Goal: Transaction & Acquisition: Purchase product/service

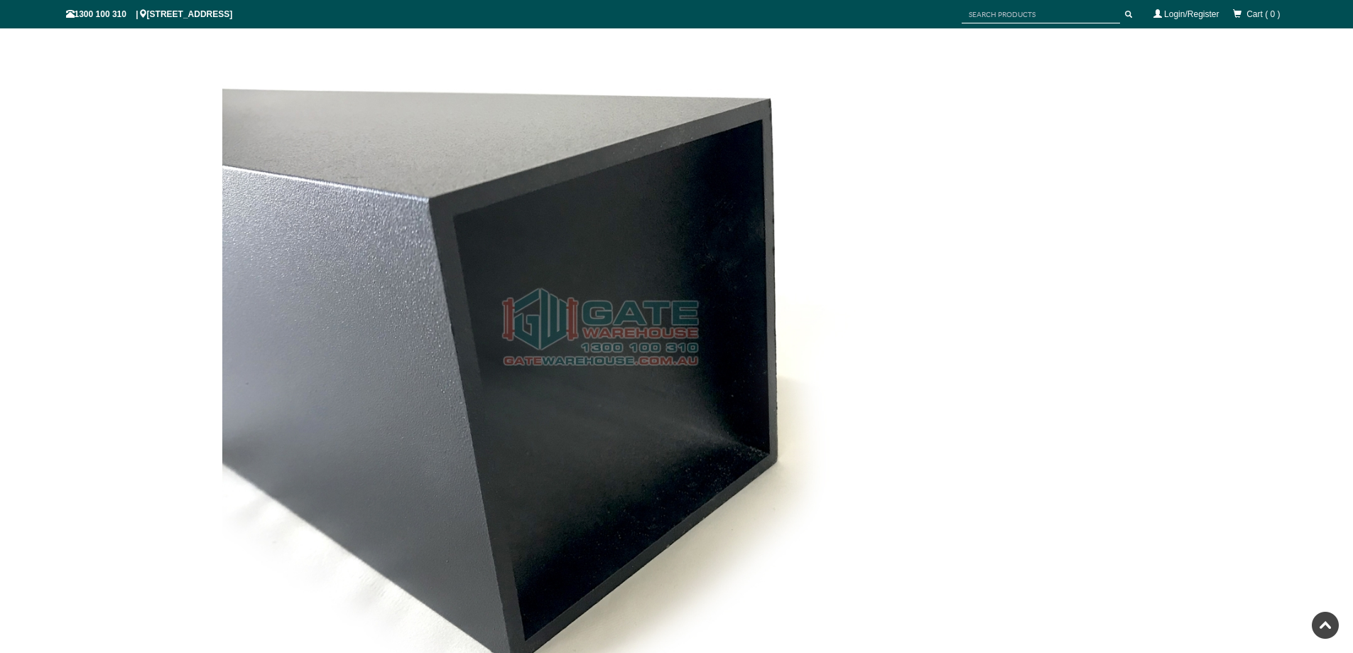
scroll to position [1243, 0]
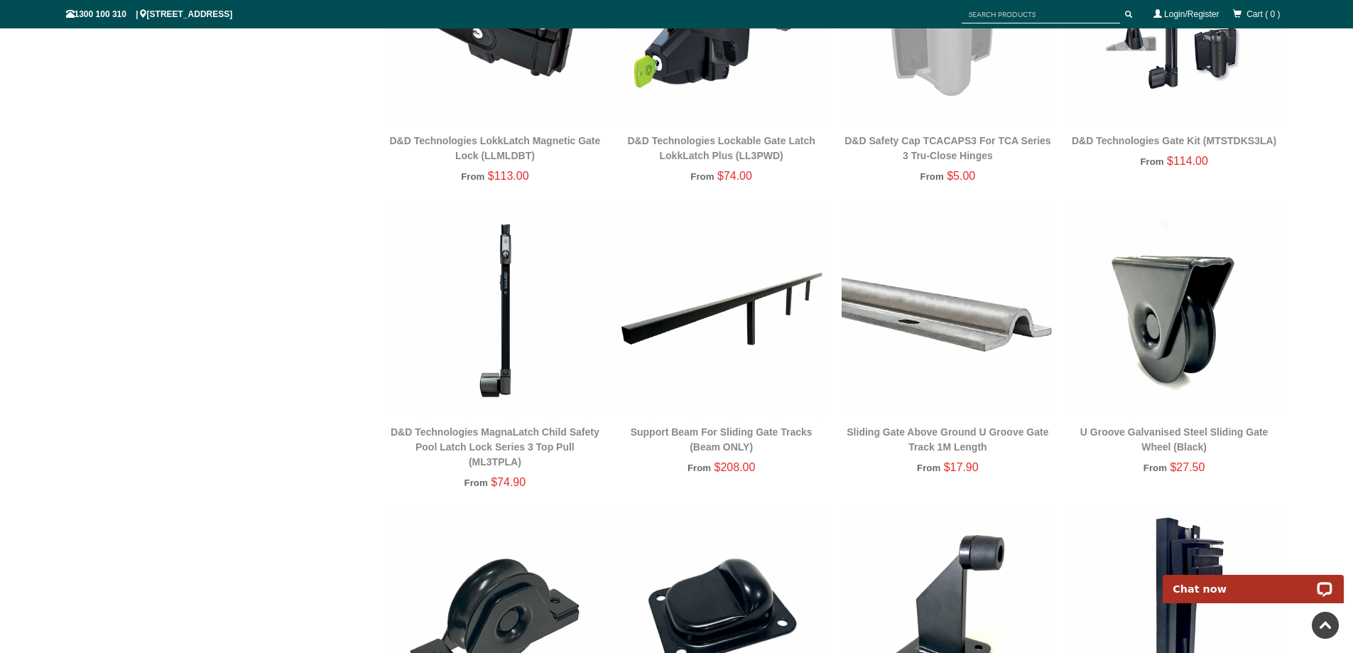
scroll to position [959, 0]
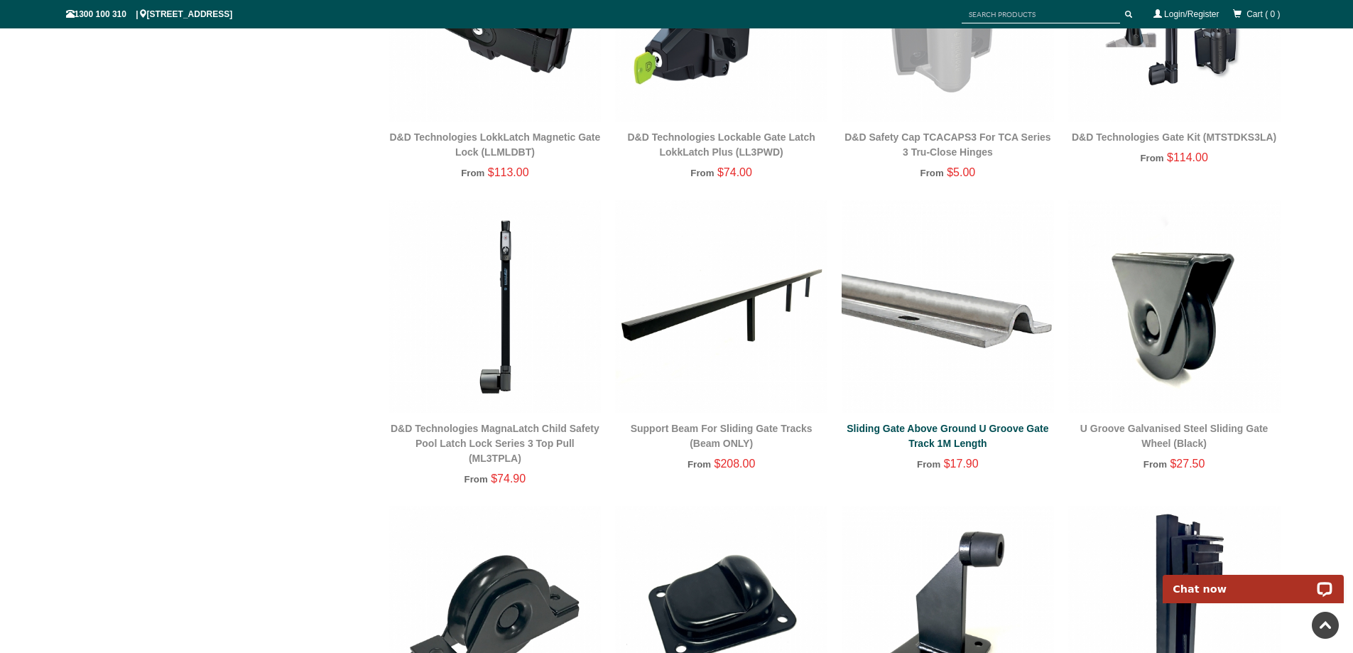
click at [954, 427] on link "Sliding Gate Above Ground U Groove Gate Track 1M Length" at bounding box center [948, 436] width 202 height 26
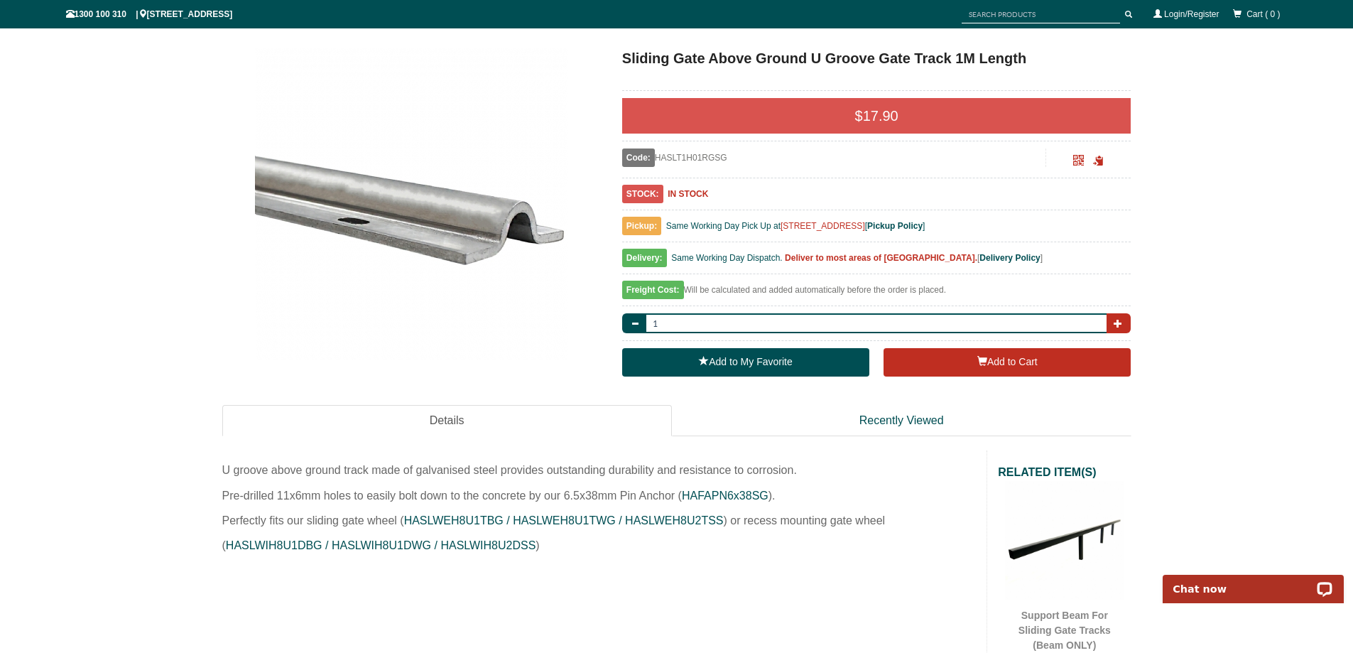
click at [1118, 326] on span "button" at bounding box center [1118, 323] width 9 height 9
click at [1116, 324] on span "button" at bounding box center [1118, 323] width 9 height 9
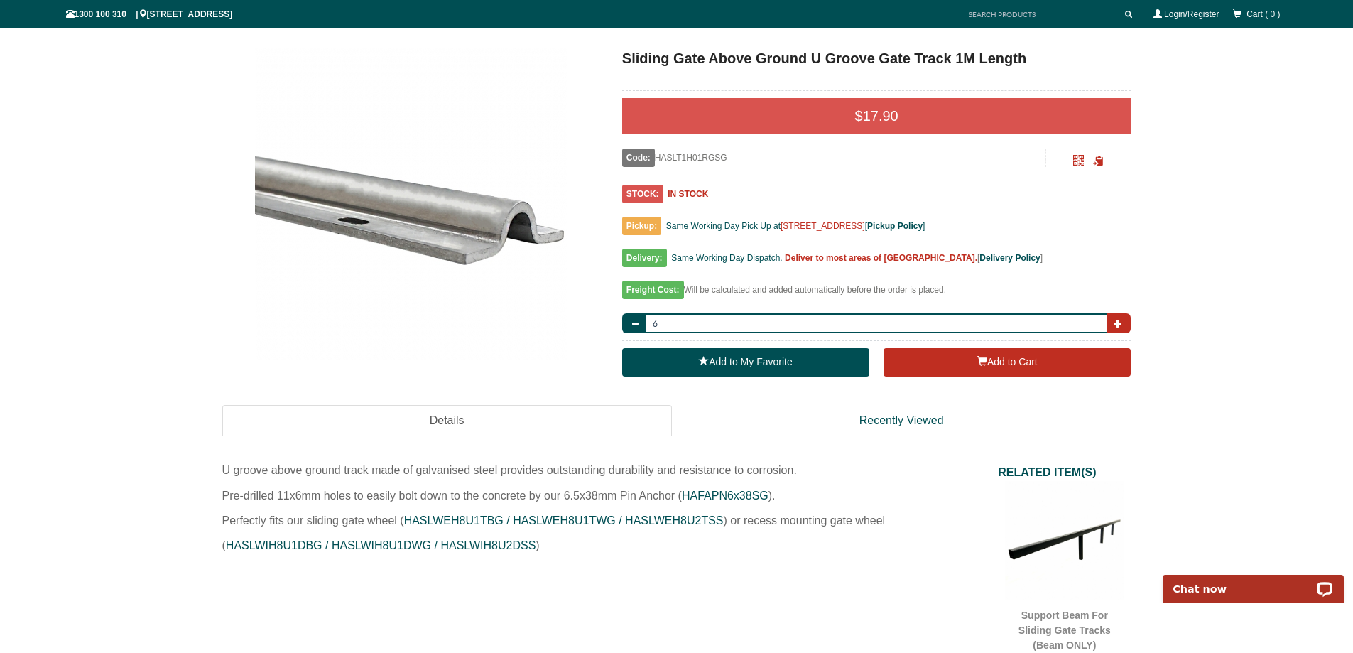
click at [1116, 324] on span "button" at bounding box center [1118, 323] width 9 height 9
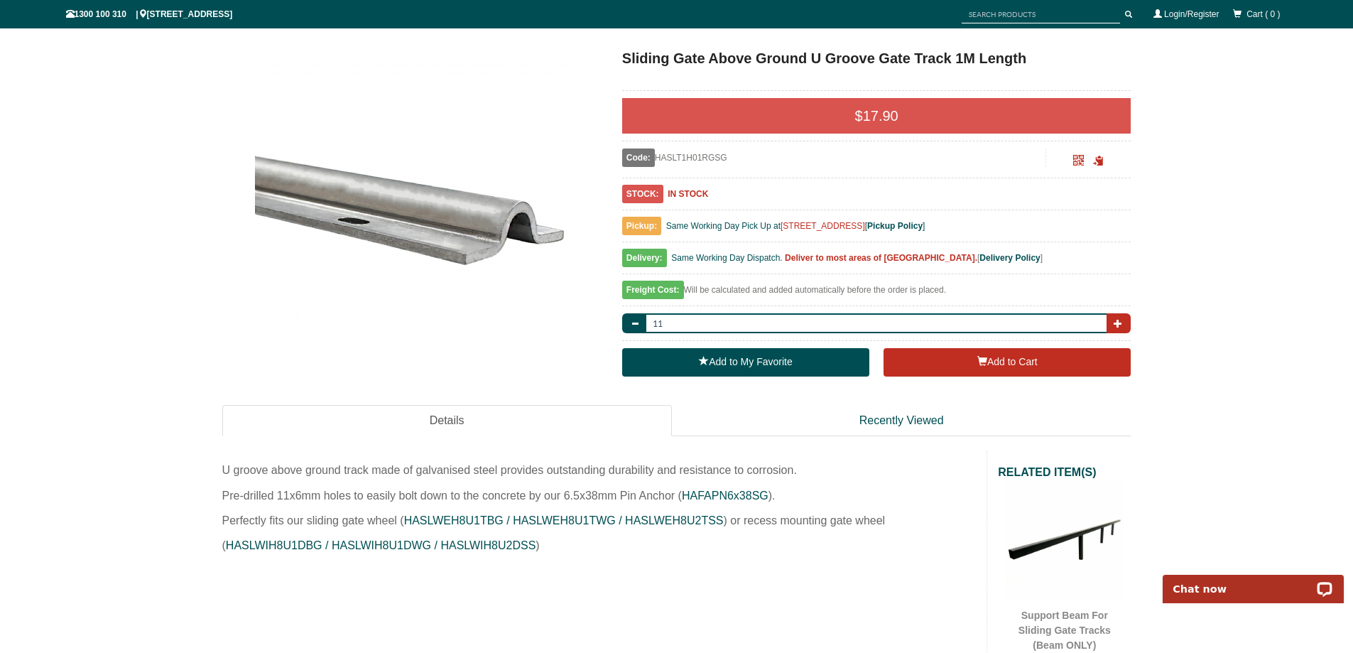
click at [1116, 324] on span "button" at bounding box center [1118, 323] width 9 height 9
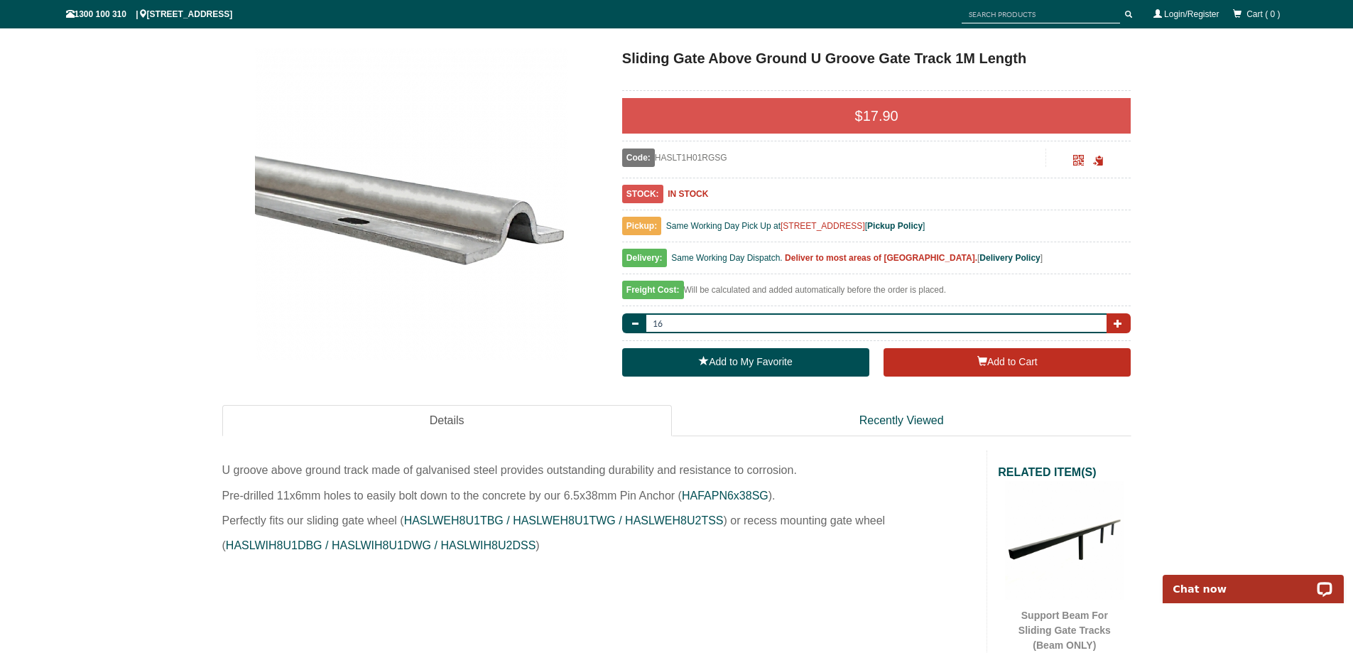
click at [1116, 324] on span "button" at bounding box center [1118, 323] width 9 height 9
type input "17"
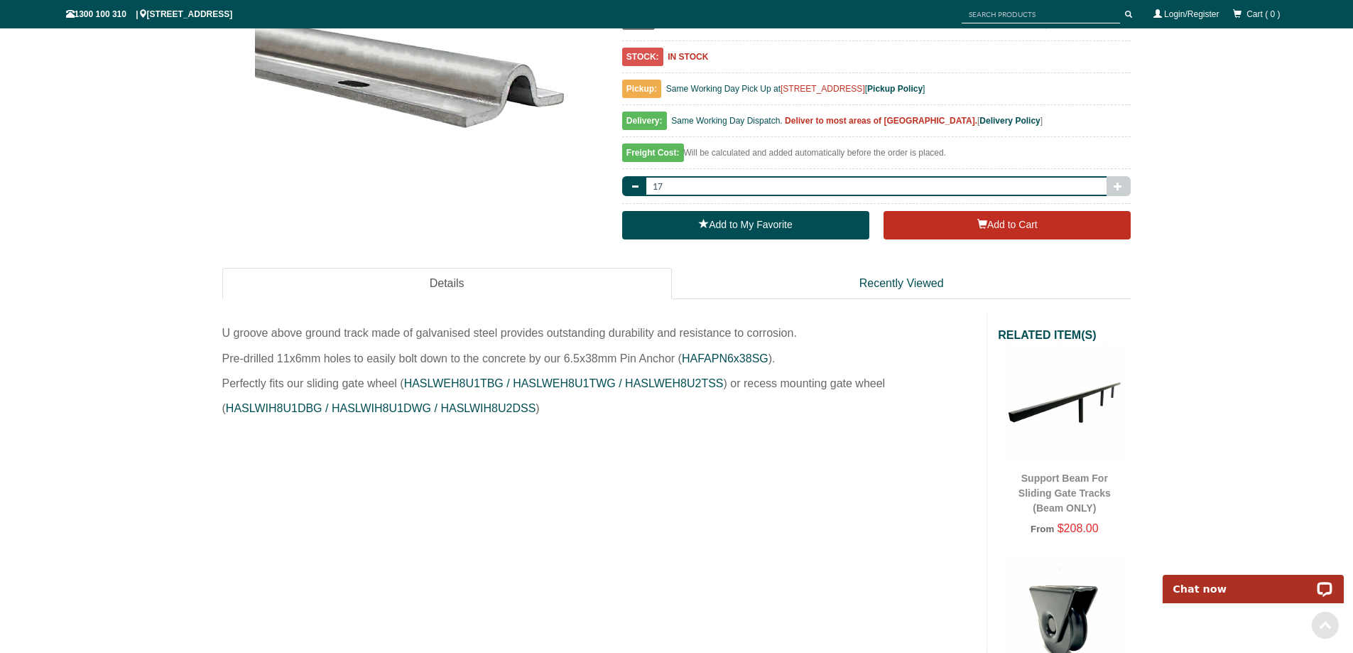
scroll to position [320, 0]
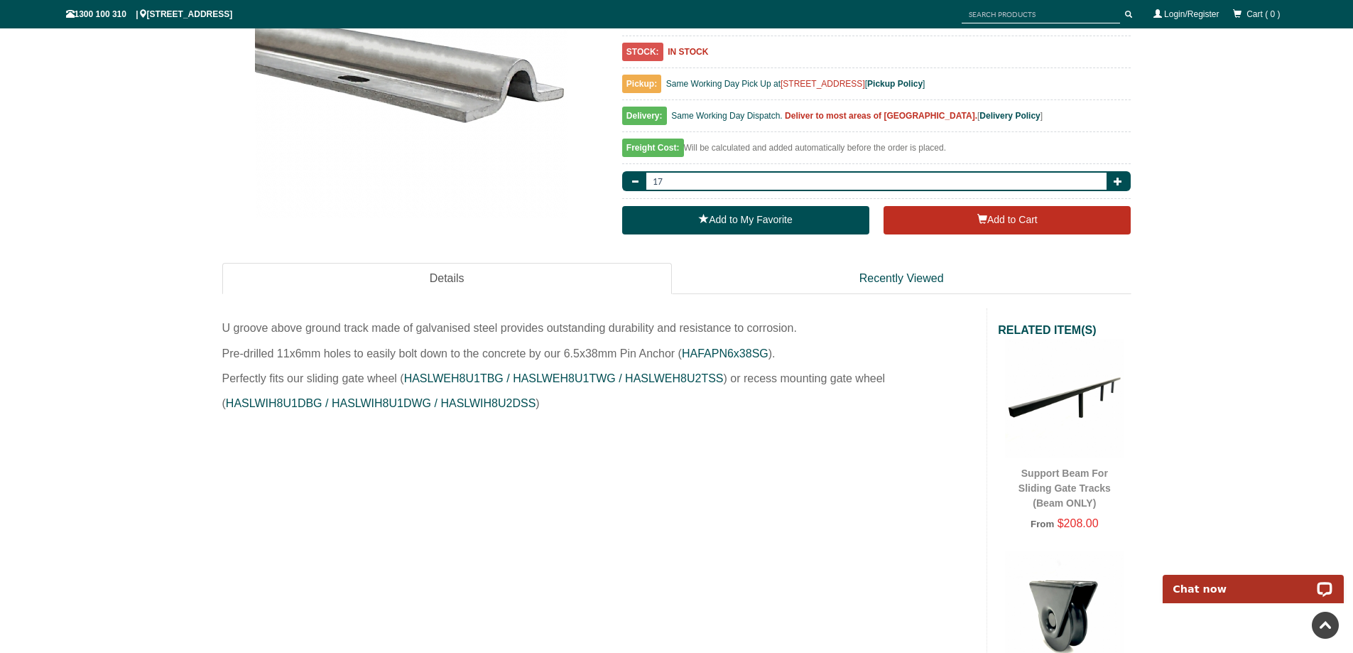
click at [1064, 482] on div "Support Beam For Sliding Gate Tracks (Beam ONLY)" at bounding box center [1064, 488] width 119 height 45
click at [1065, 475] on link "Support Beam For Sliding Gate Tracks (Beam ONLY)" at bounding box center [1065, 487] width 92 height 41
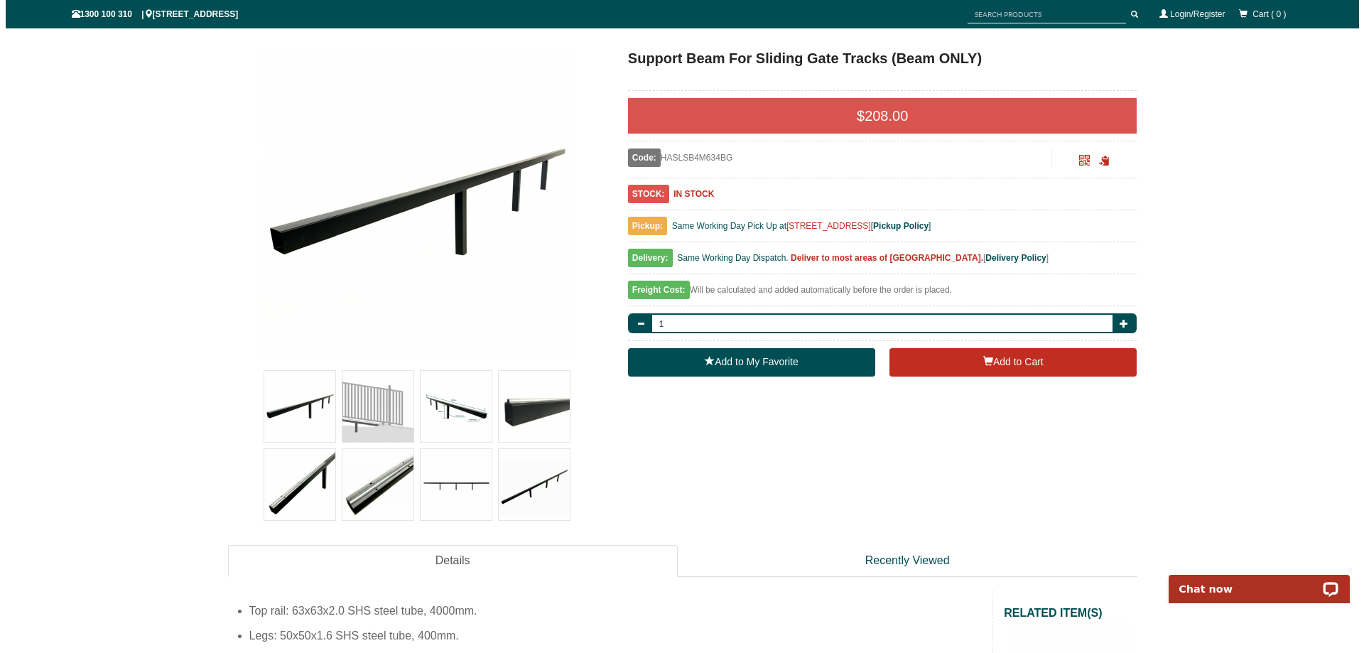
scroll to position [249, 0]
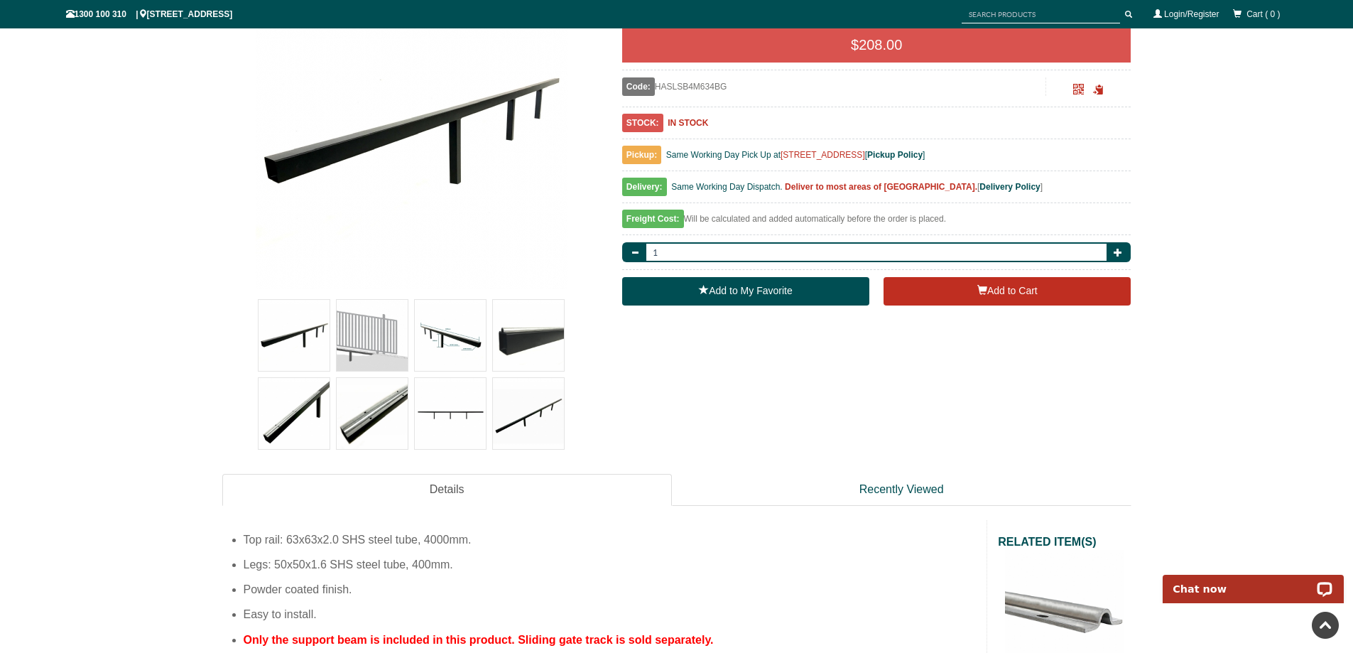
click at [371, 339] on img at bounding box center [372, 335] width 71 height 71
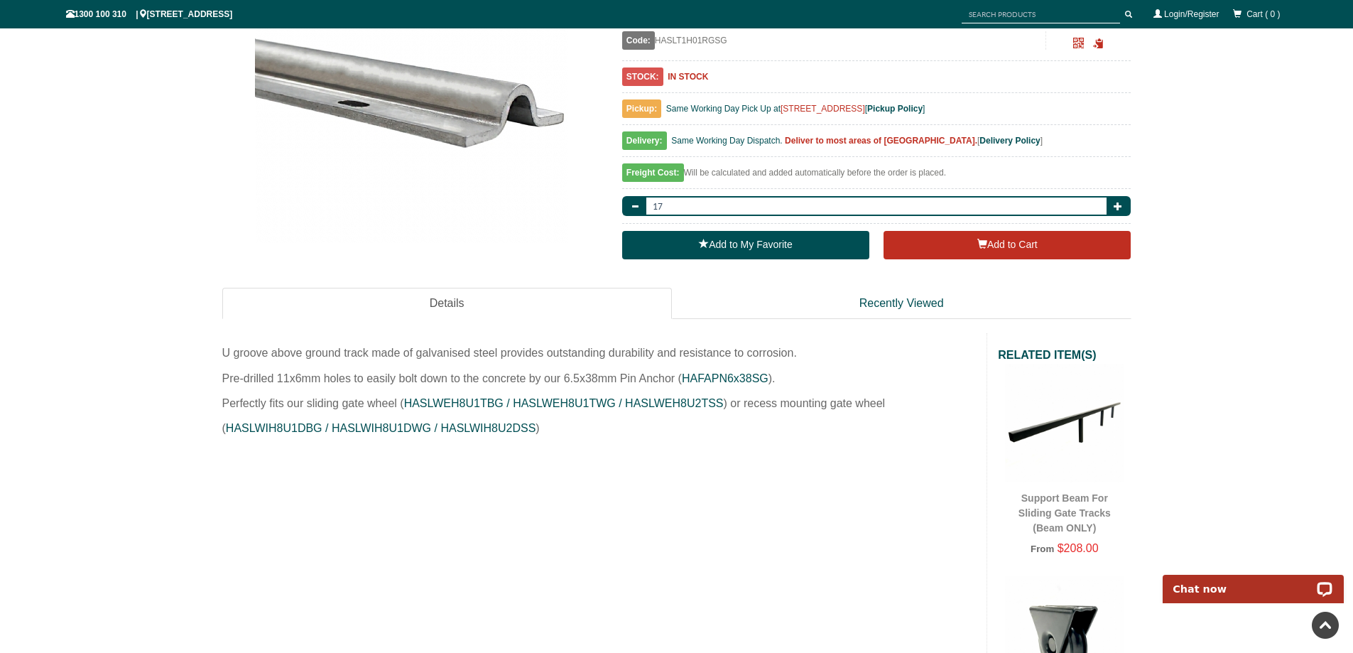
scroll to position [320, 0]
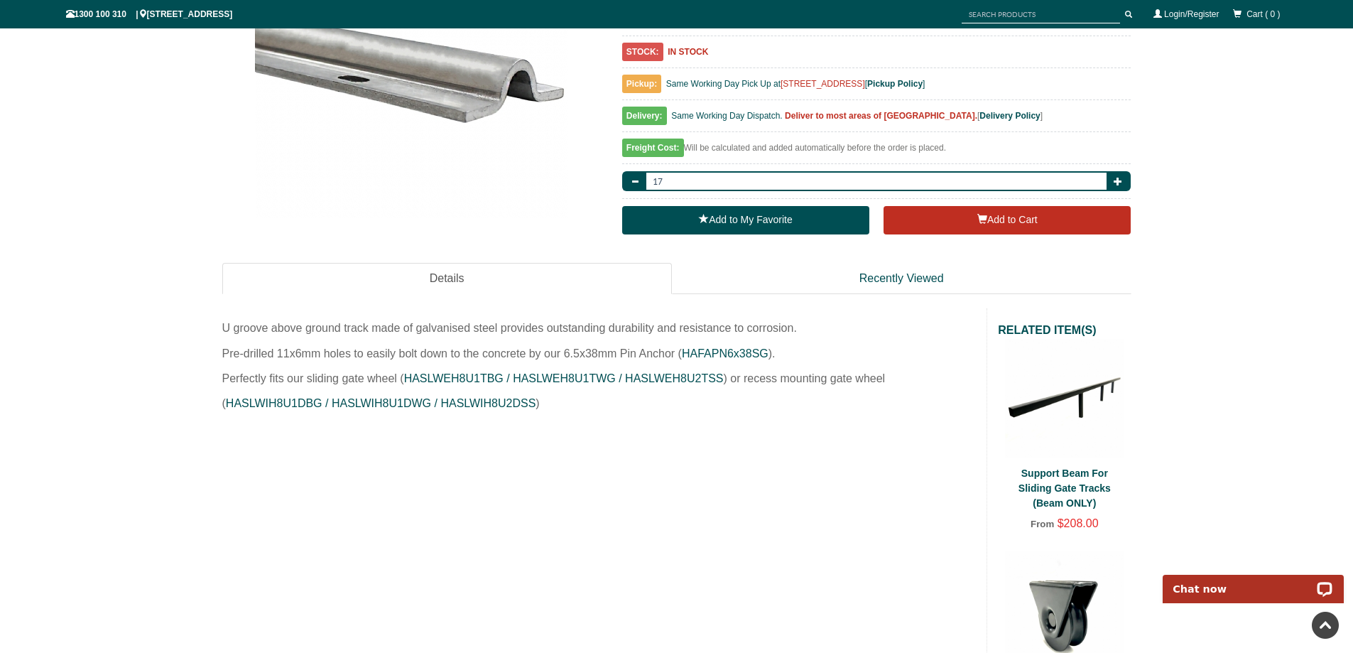
click at [1076, 487] on link "Support Beam For Sliding Gate Tracks (Beam ONLY)" at bounding box center [1065, 487] width 92 height 41
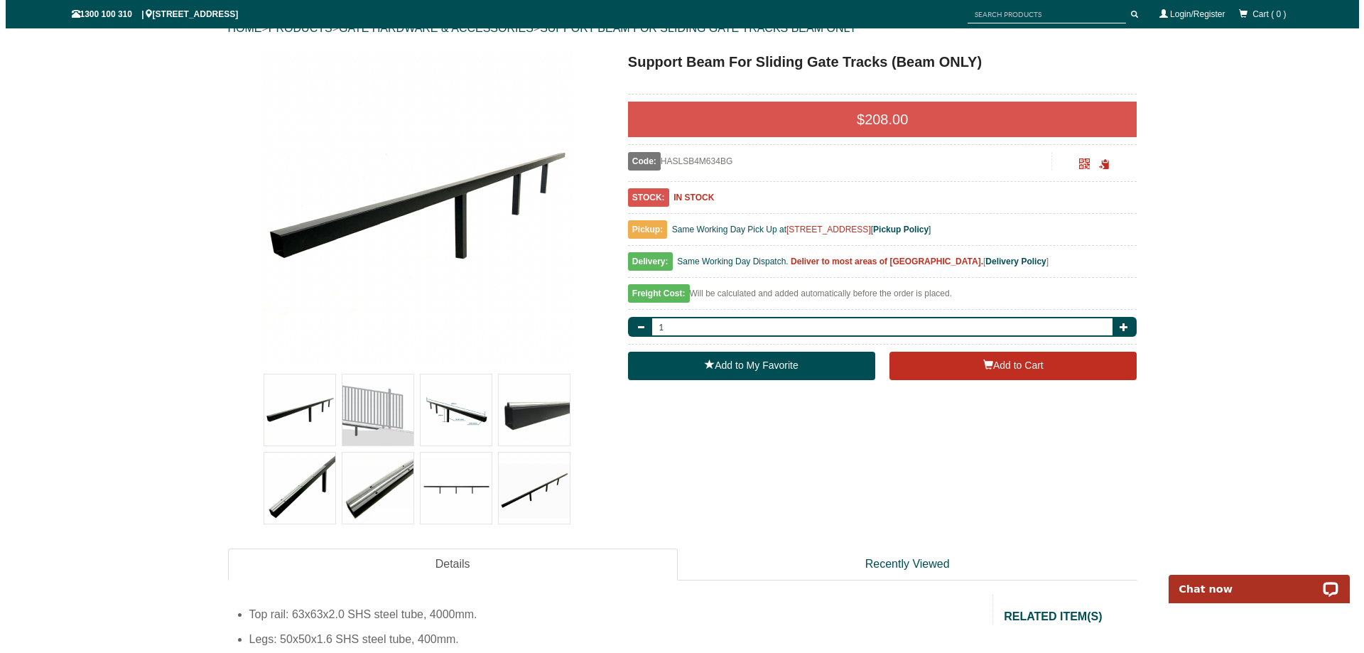
scroll to position [178, 0]
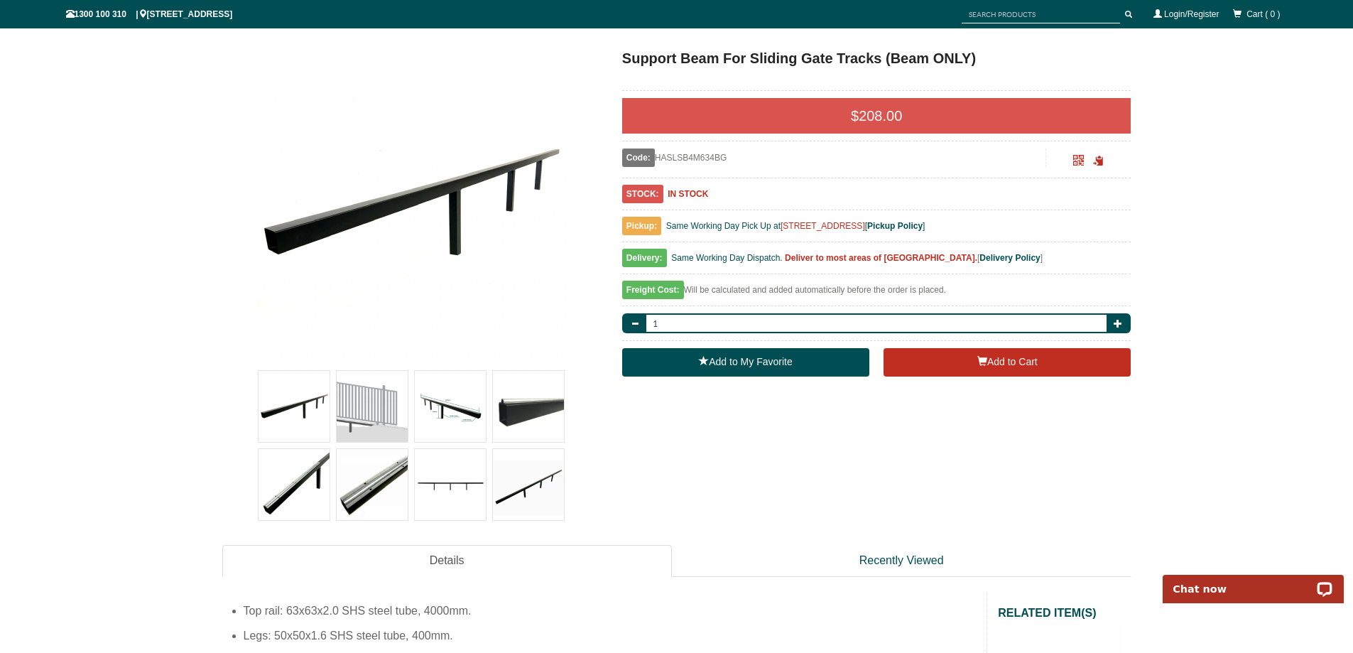
click at [525, 417] on img at bounding box center [528, 406] width 71 height 71
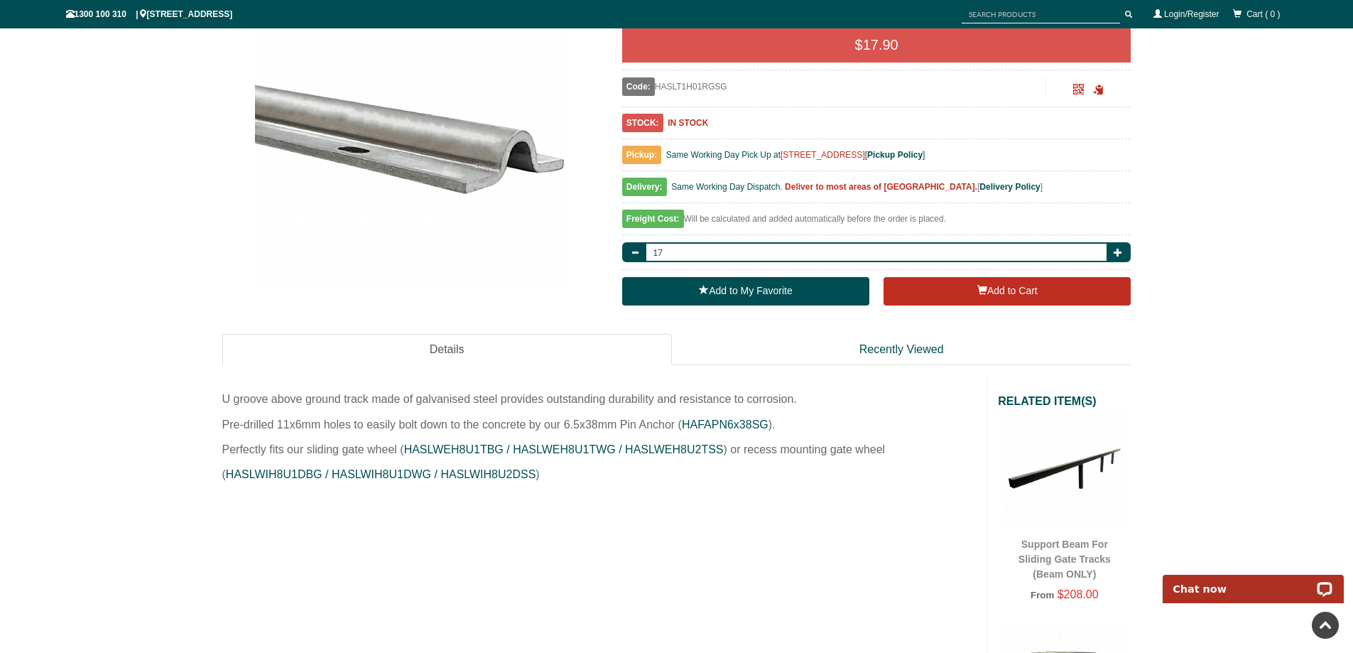
scroll to position [391, 0]
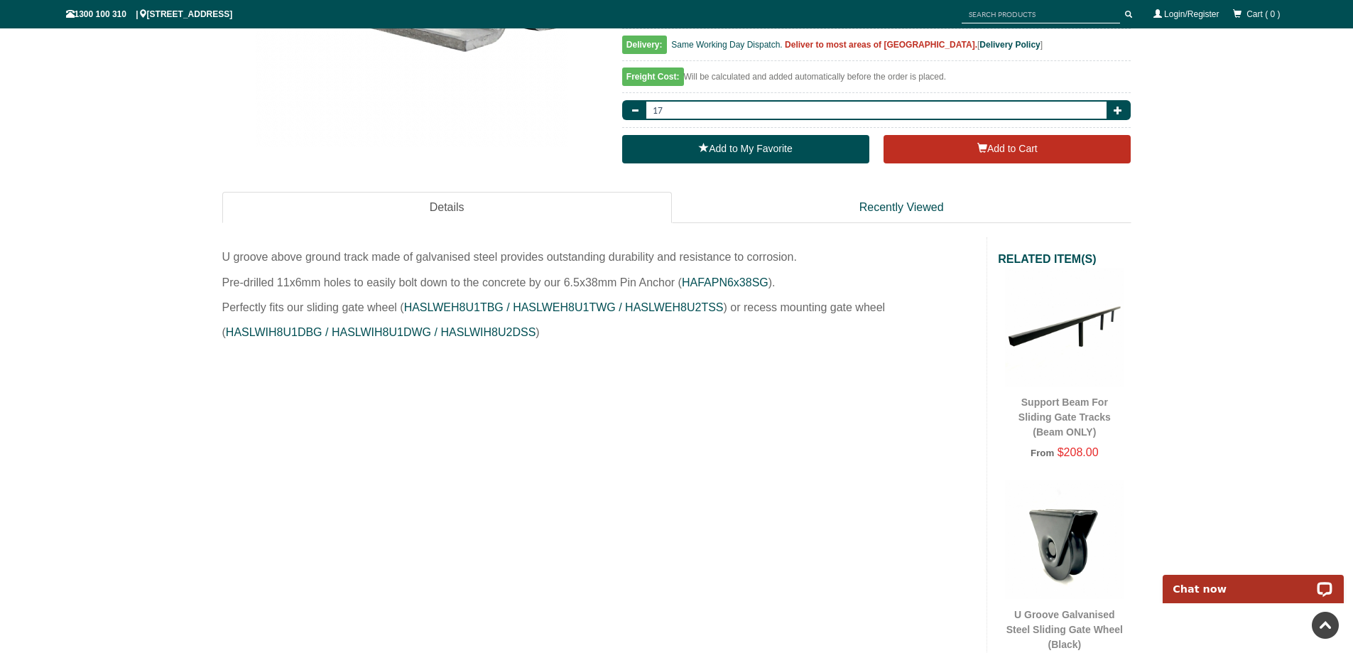
click at [1068, 329] on img at bounding box center [1064, 327] width 119 height 119
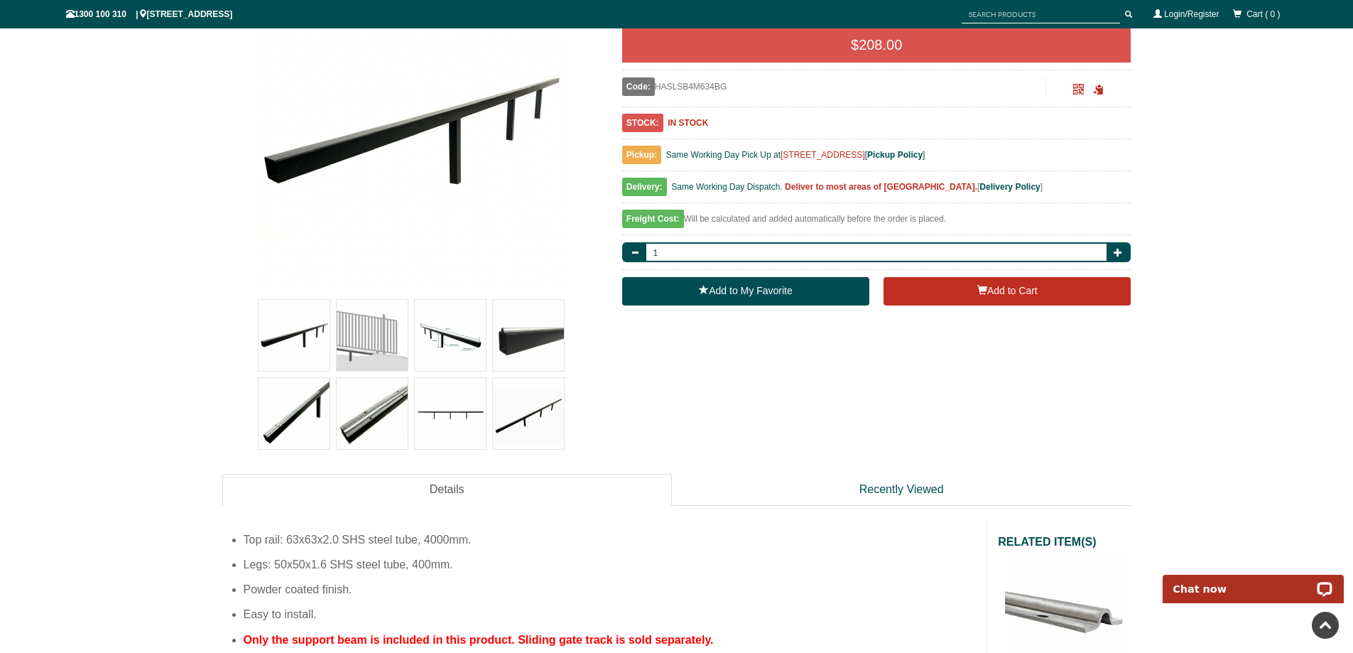
click at [293, 407] on img at bounding box center [294, 413] width 71 height 71
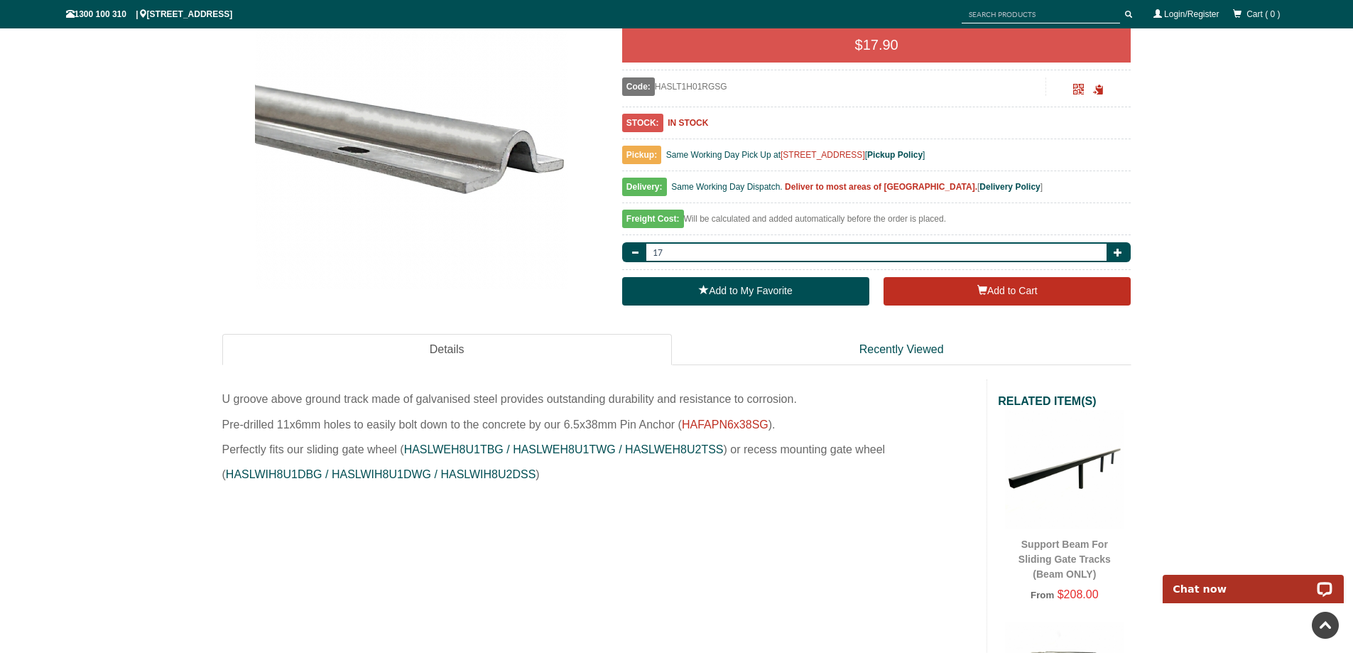
click at [718, 424] on link "HAFAPN6x38SG" at bounding box center [725, 424] width 87 height 12
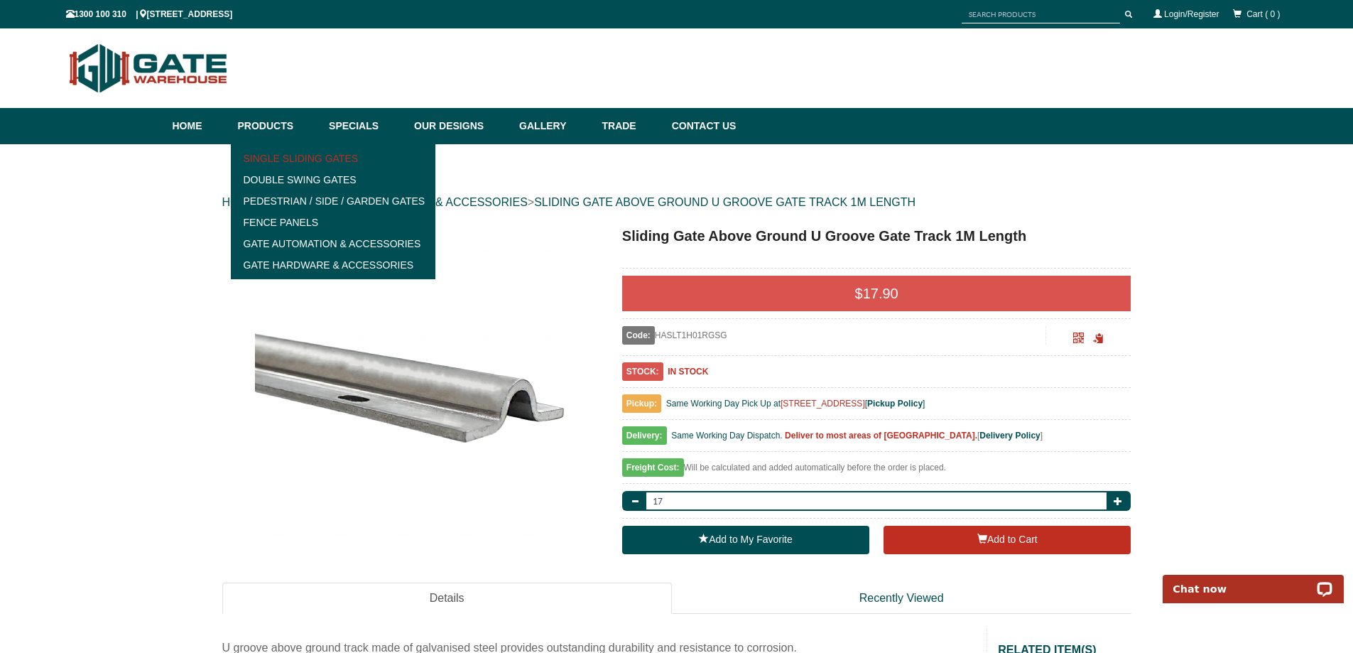
click at [328, 151] on link "Single Sliding Gates" at bounding box center [333, 158] width 197 height 21
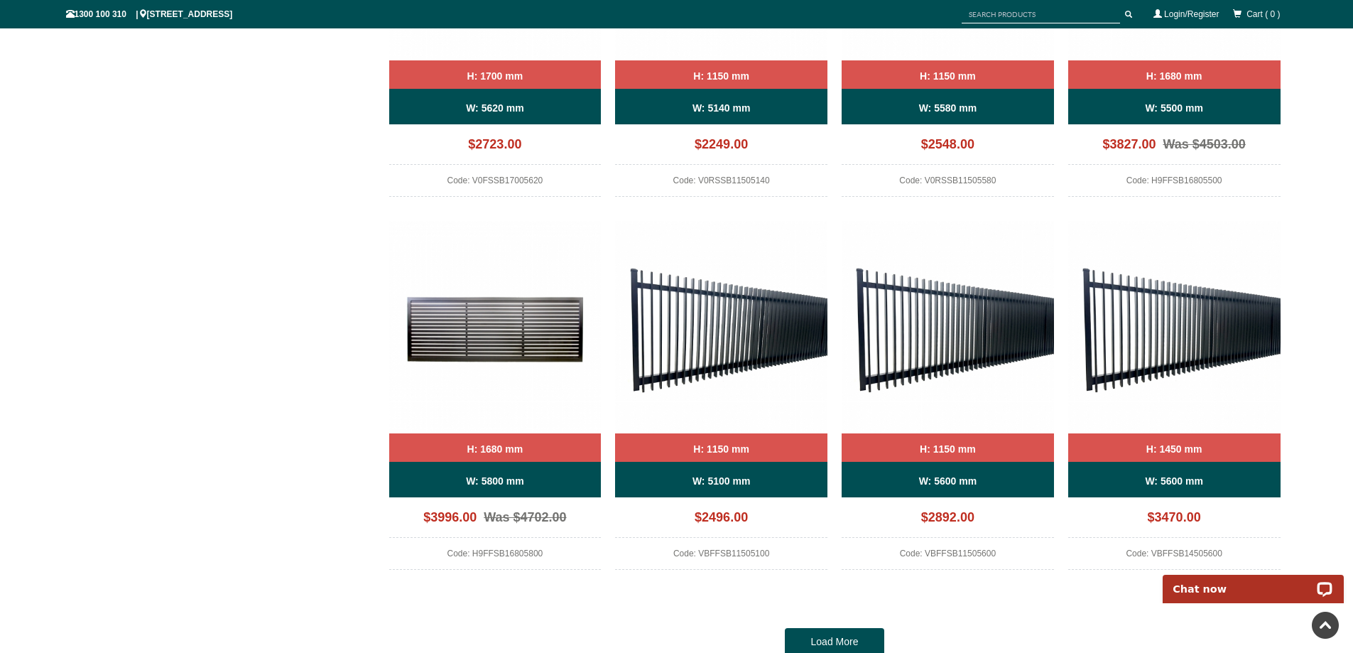
scroll to position [1243, 0]
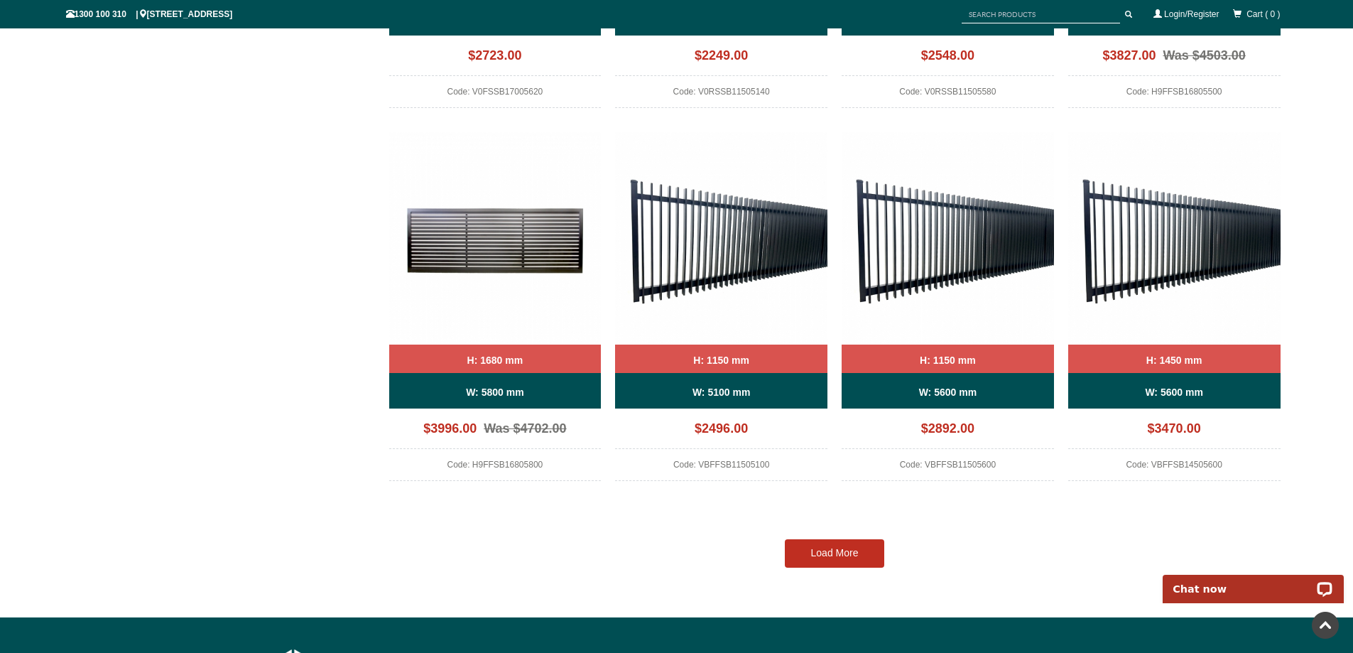
click at [840, 548] on link "Load More" at bounding box center [834, 553] width 99 height 28
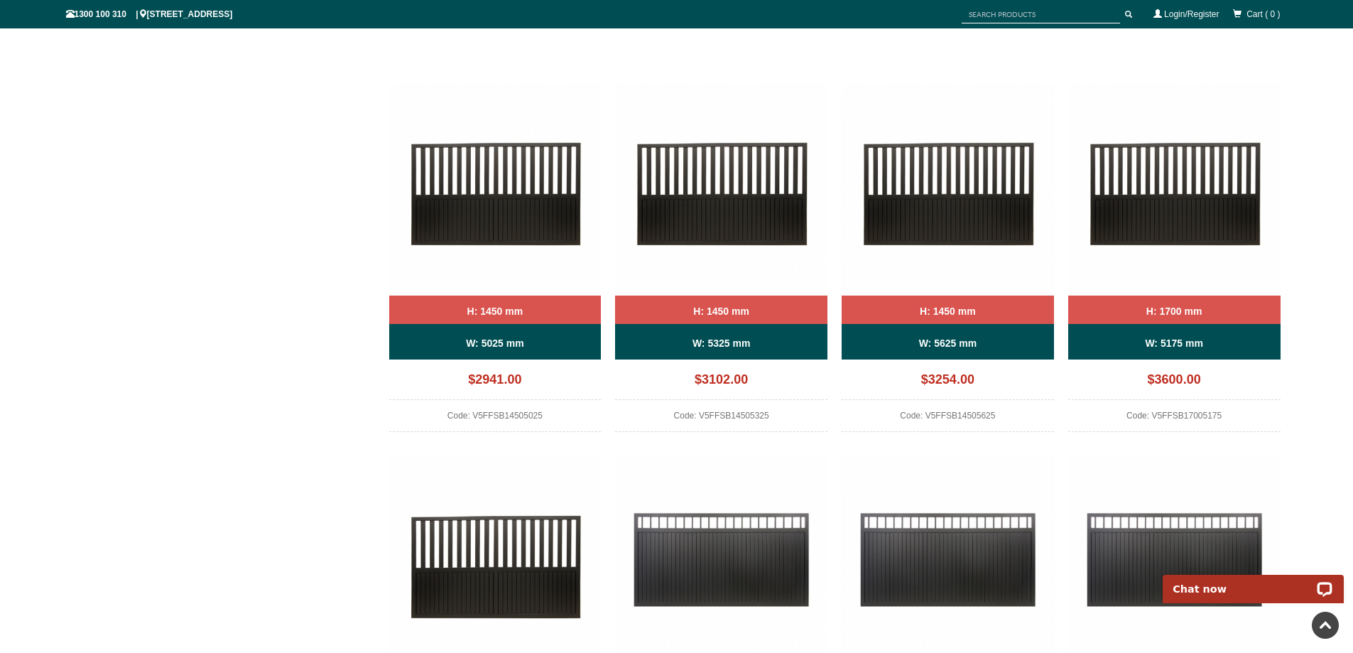
scroll to position [1699, 0]
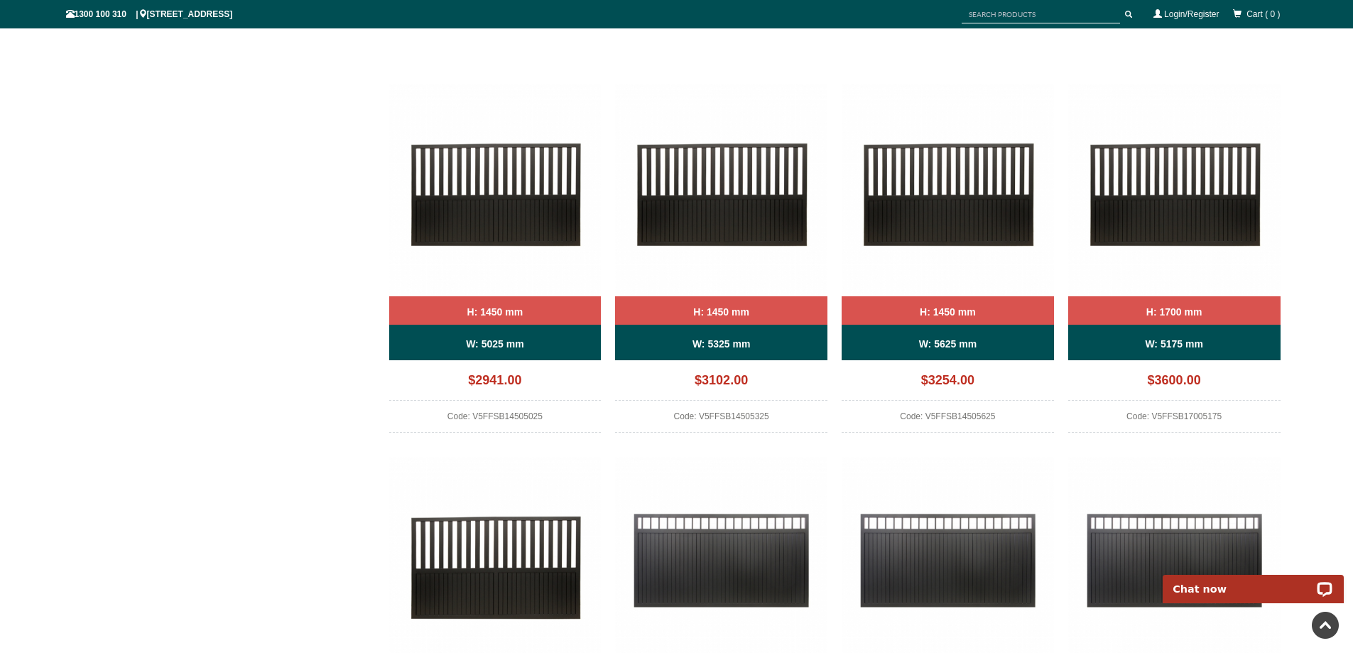
click at [960, 333] on div "W: 5625 mm" at bounding box center [948, 343] width 212 height 36
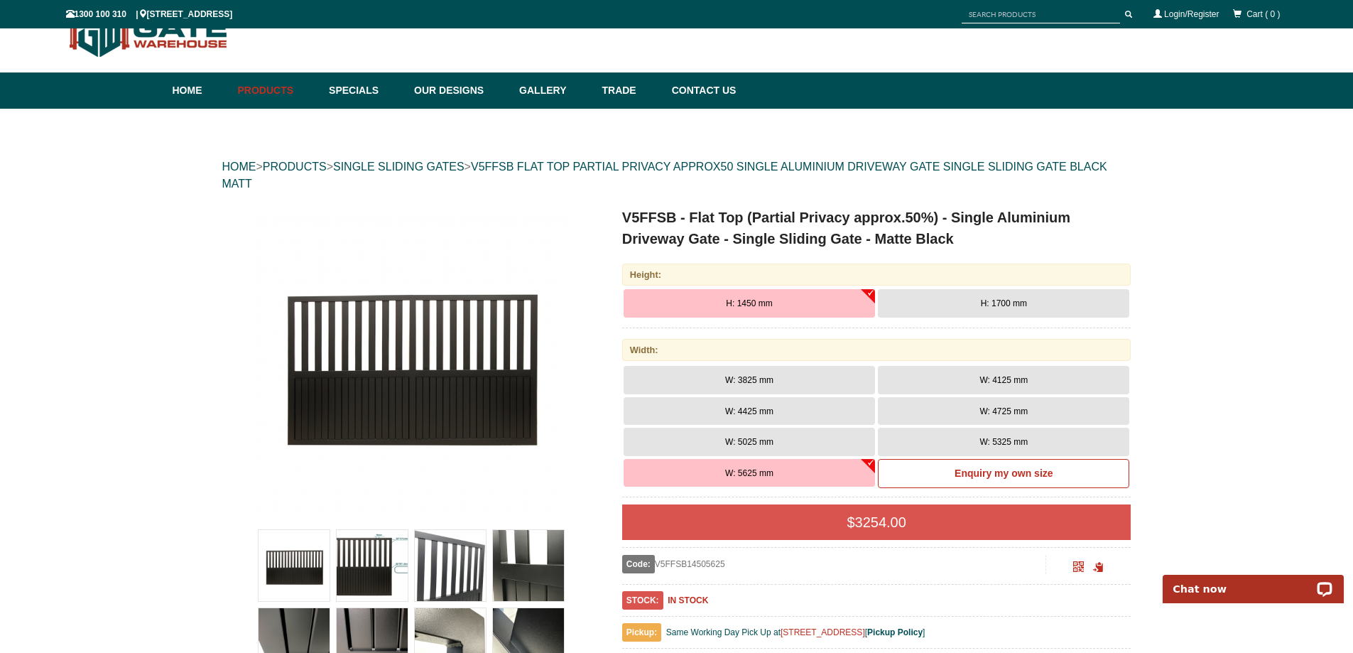
click at [1012, 298] on span "H: 1700 mm" at bounding box center [1004, 303] width 46 height 10
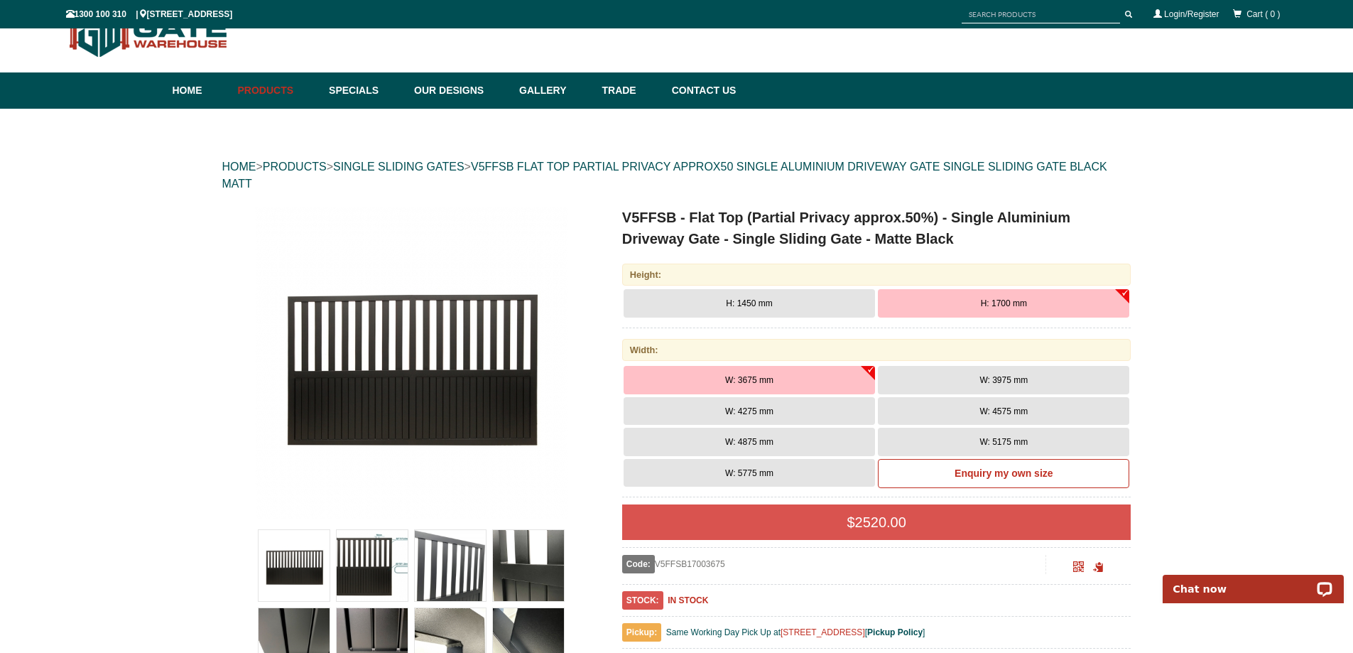
click at [831, 301] on button "H: 1450 mm" at bounding box center [749, 303] width 251 height 28
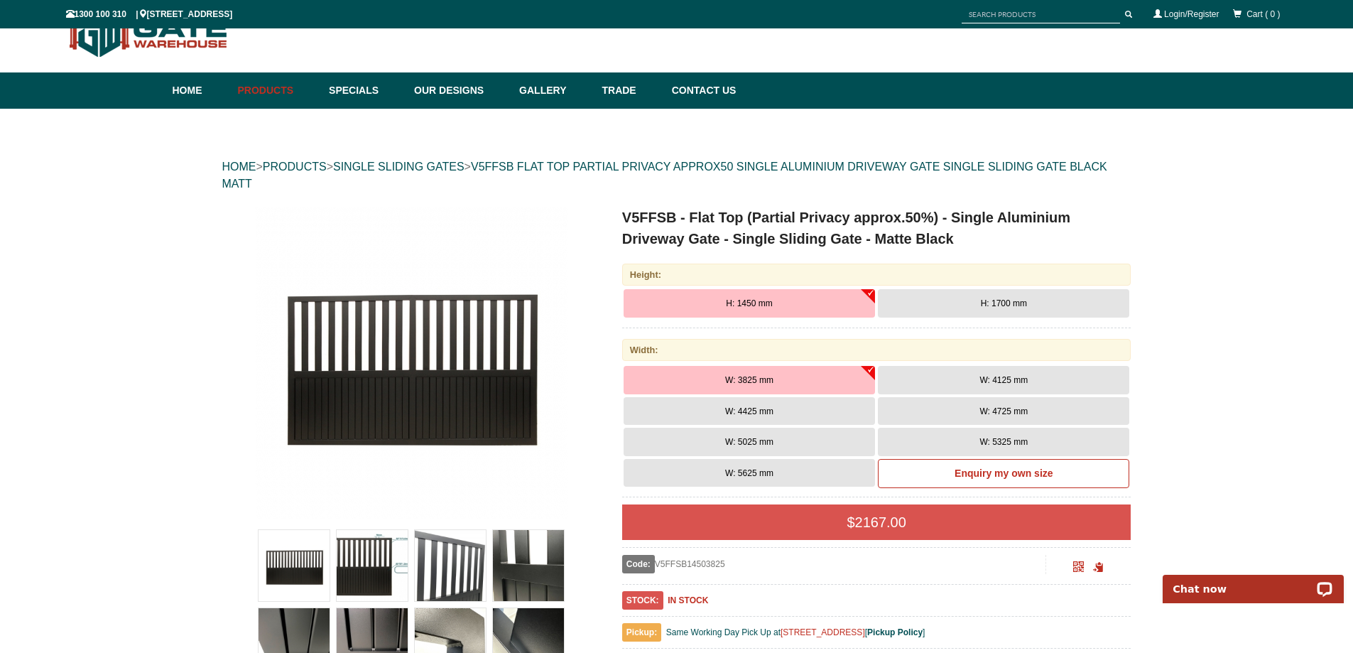
click at [808, 477] on button "W: 5625 mm" at bounding box center [749, 473] width 251 height 28
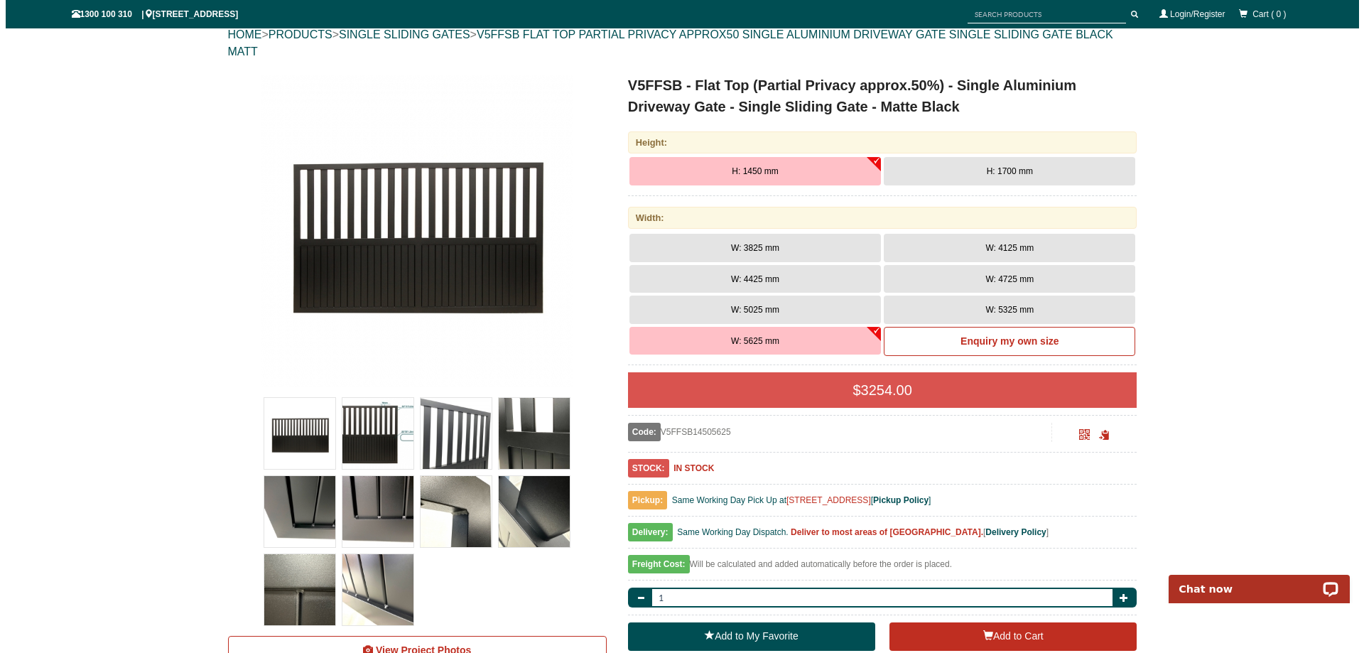
scroll to position [178, 0]
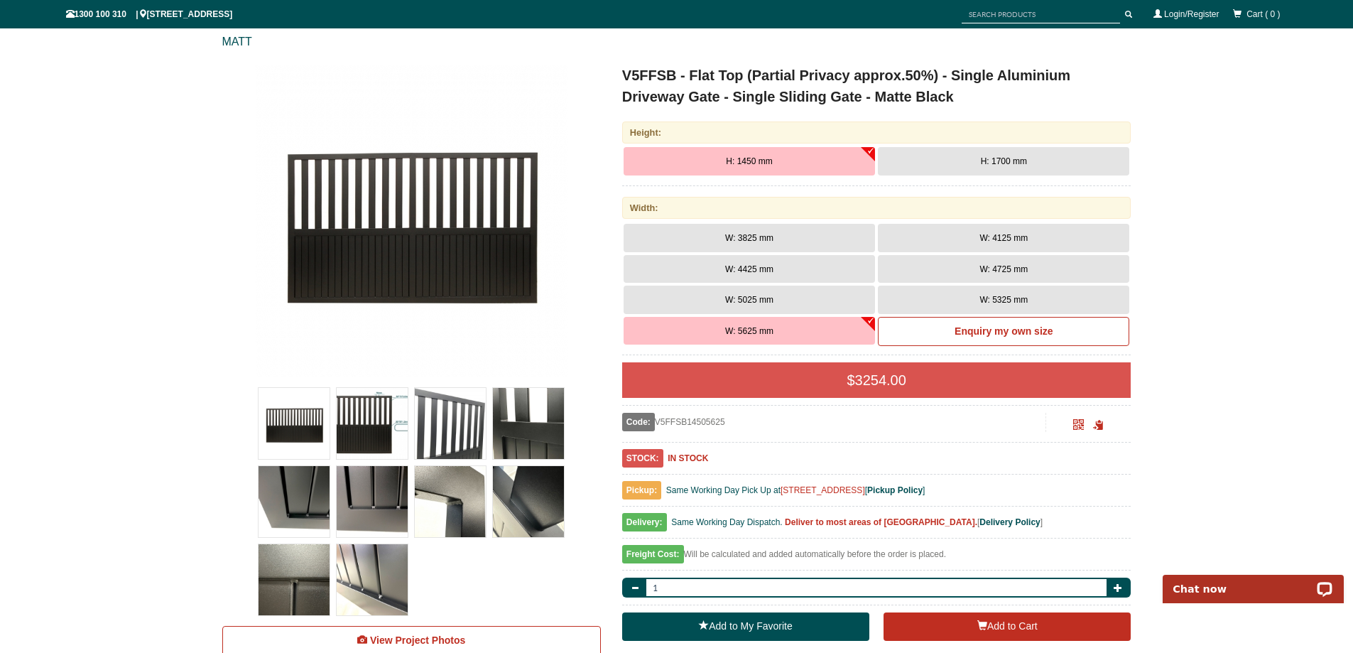
click at [302, 430] on img at bounding box center [294, 423] width 71 height 71
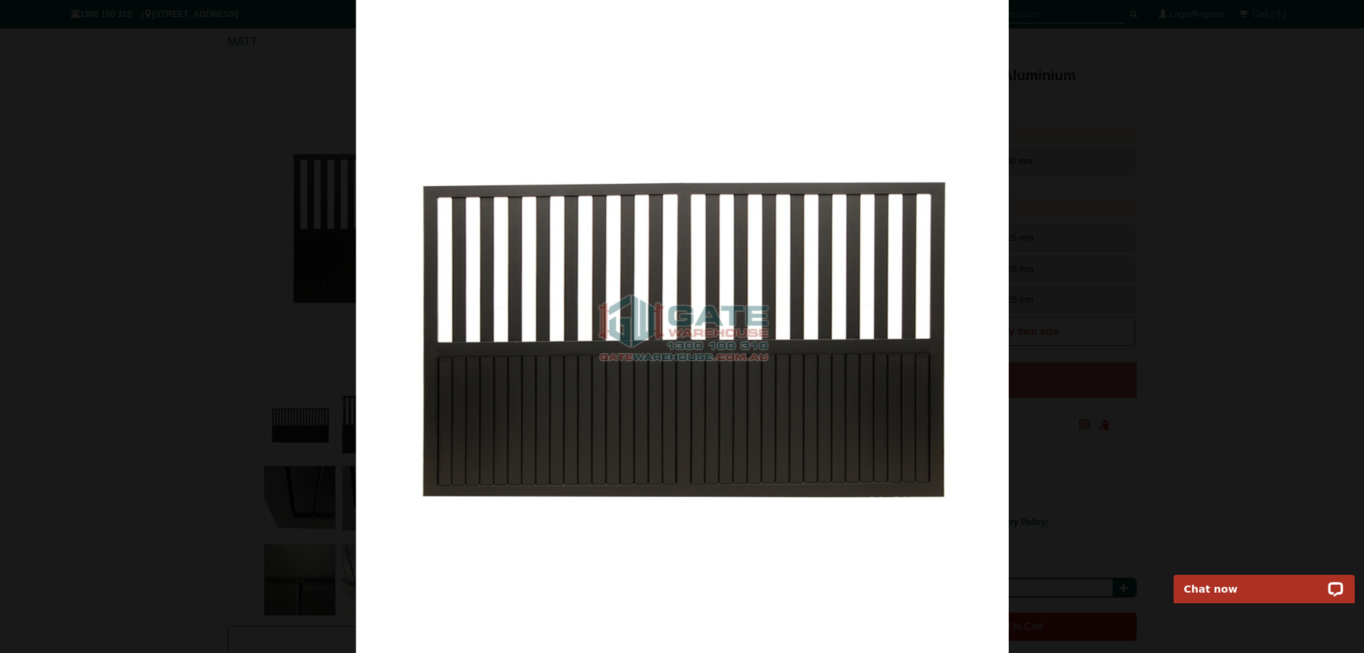
click at [790, 433] on img at bounding box center [682, 326] width 653 height 653
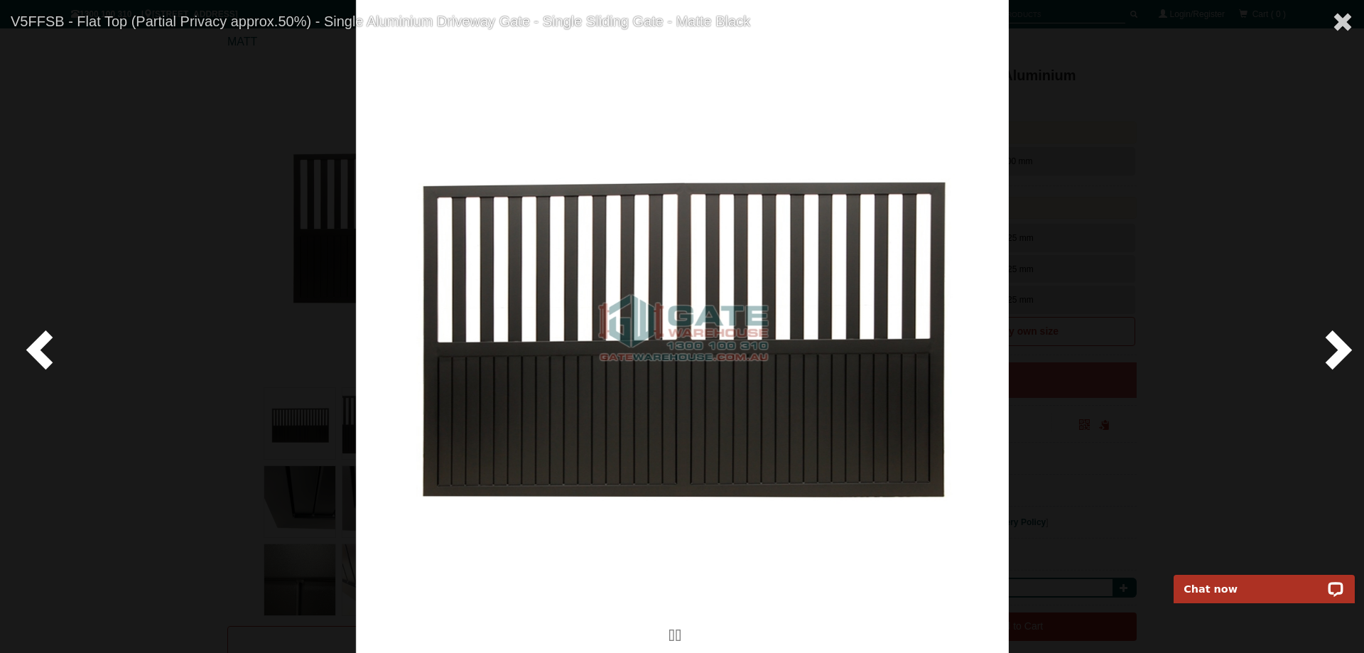
click at [1319, 360] on span at bounding box center [1335, 349] width 43 height 43
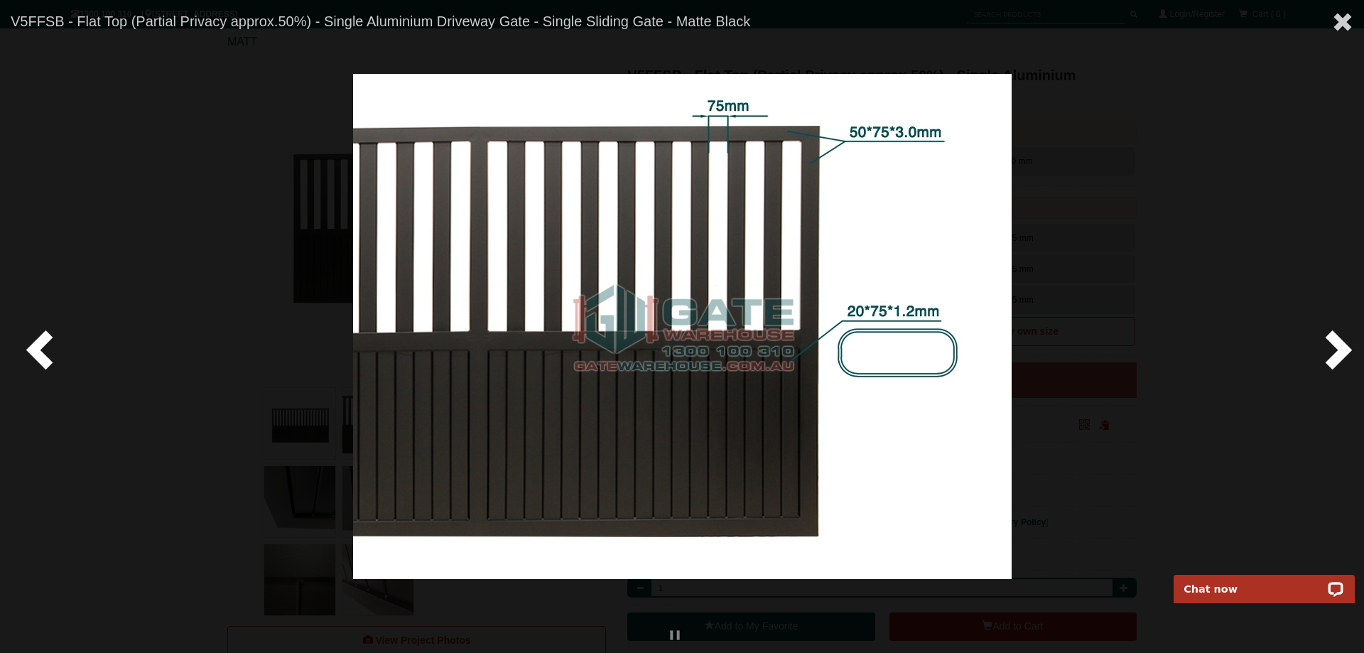
click at [1337, 359] on span at bounding box center [1335, 349] width 43 height 43
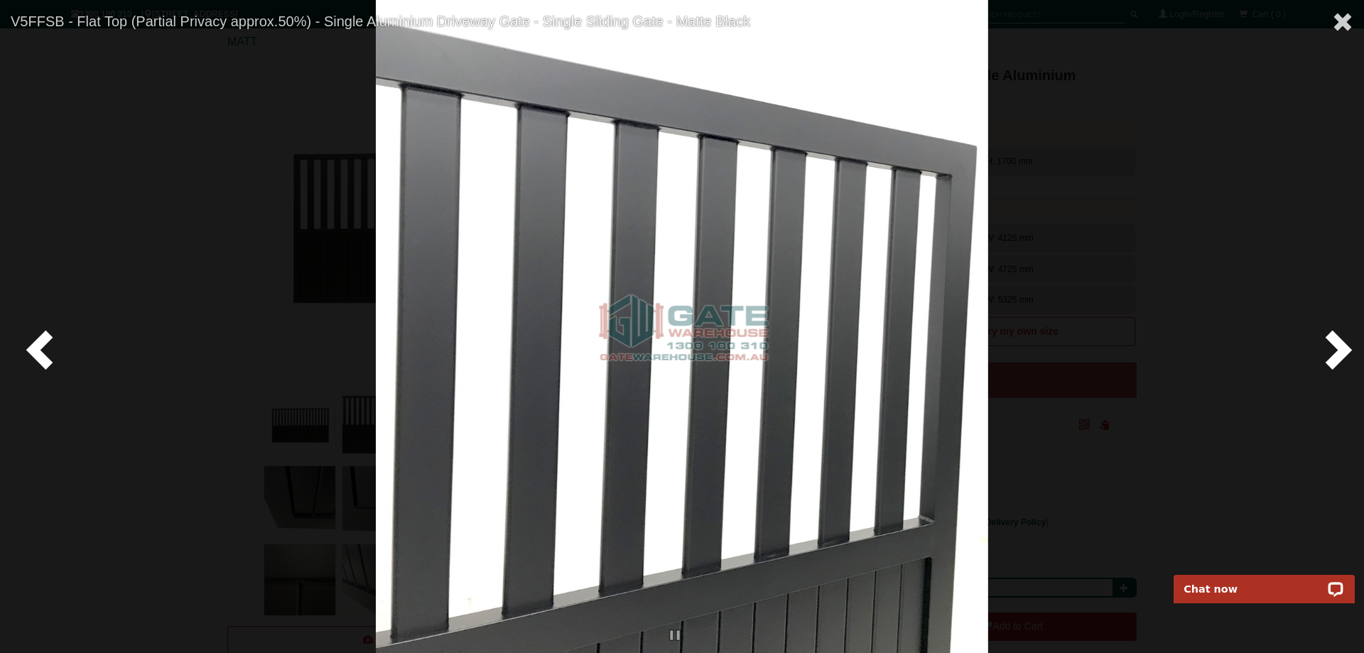
click at [1337, 359] on span at bounding box center [1335, 349] width 43 height 43
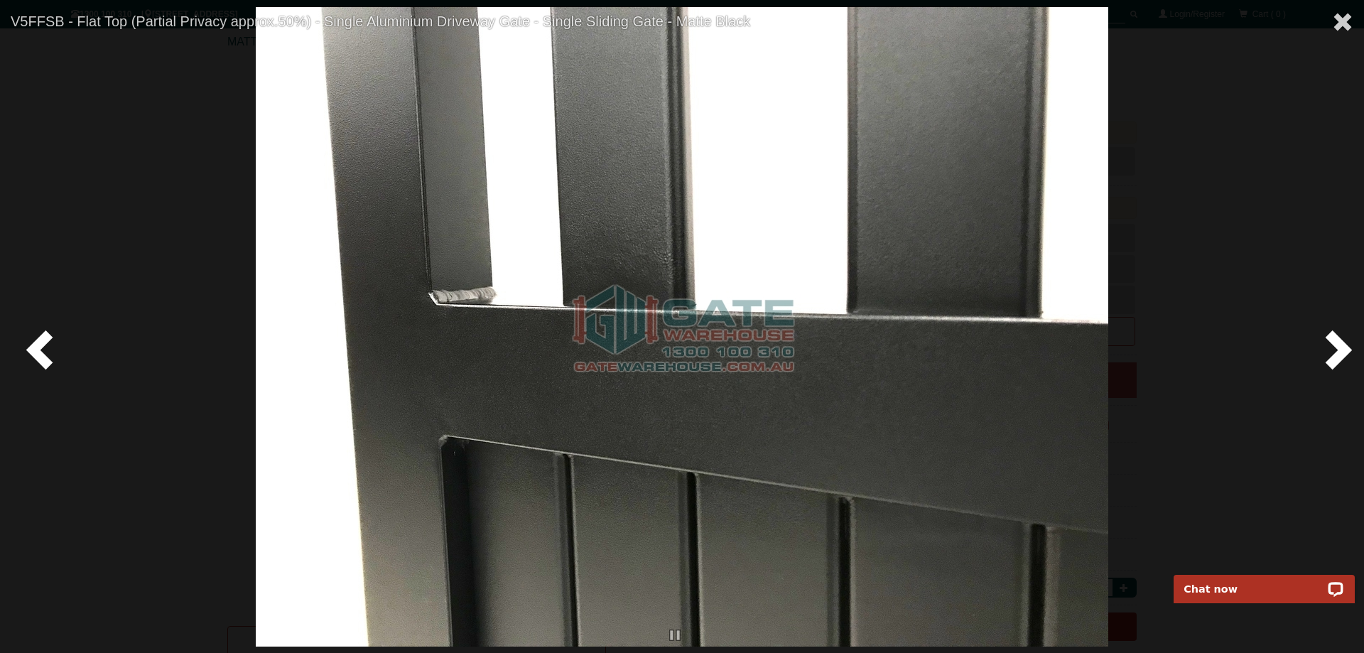
click at [1337, 359] on span at bounding box center [1335, 349] width 43 height 43
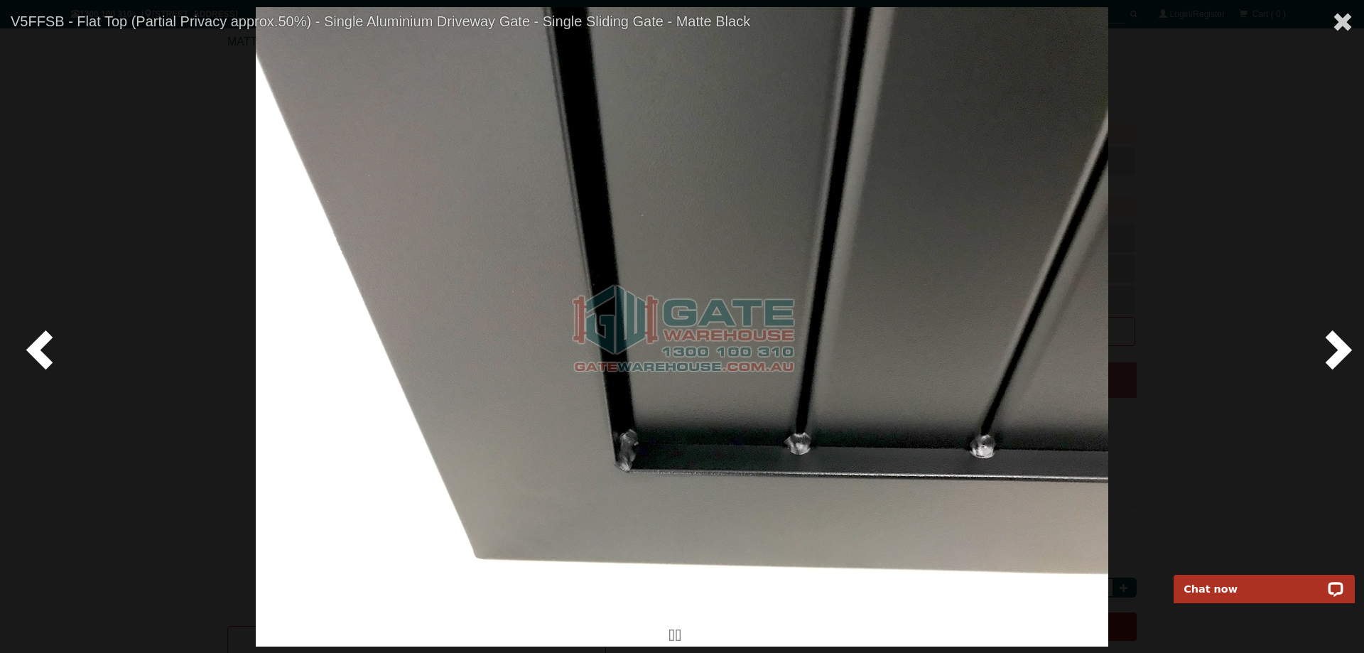
click at [1337, 359] on span at bounding box center [1335, 349] width 43 height 43
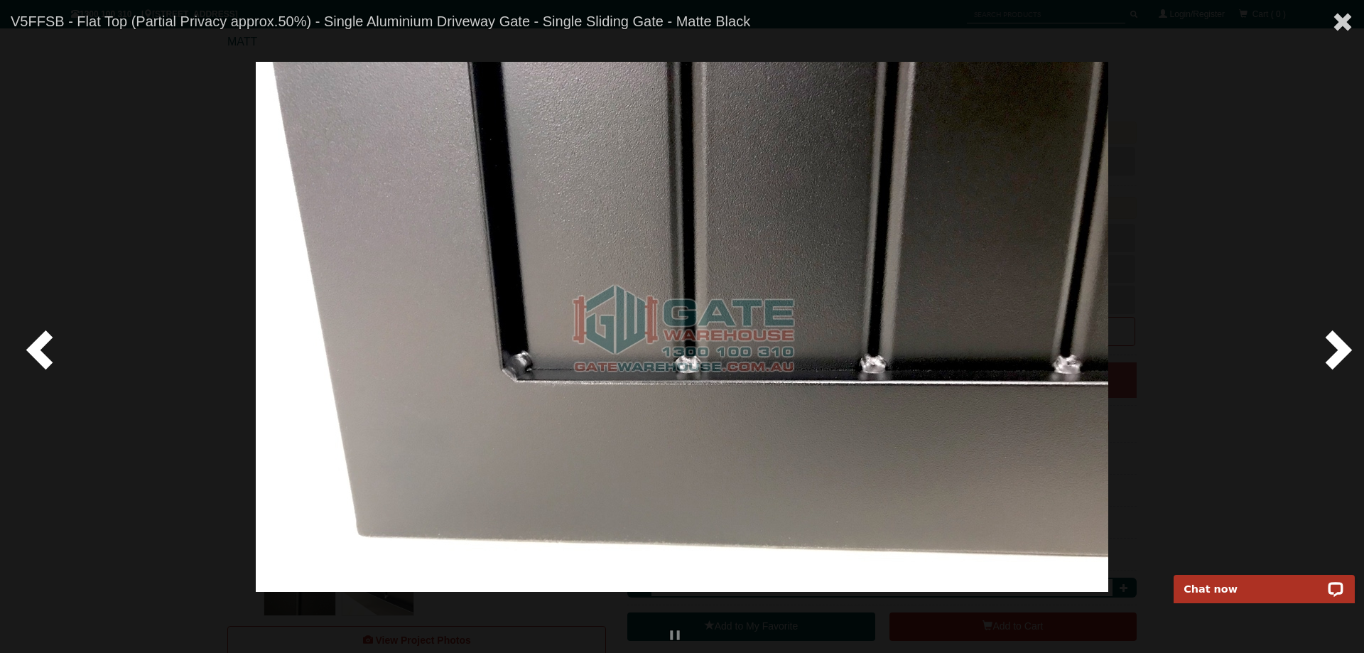
click at [1337, 359] on span at bounding box center [1335, 349] width 43 height 43
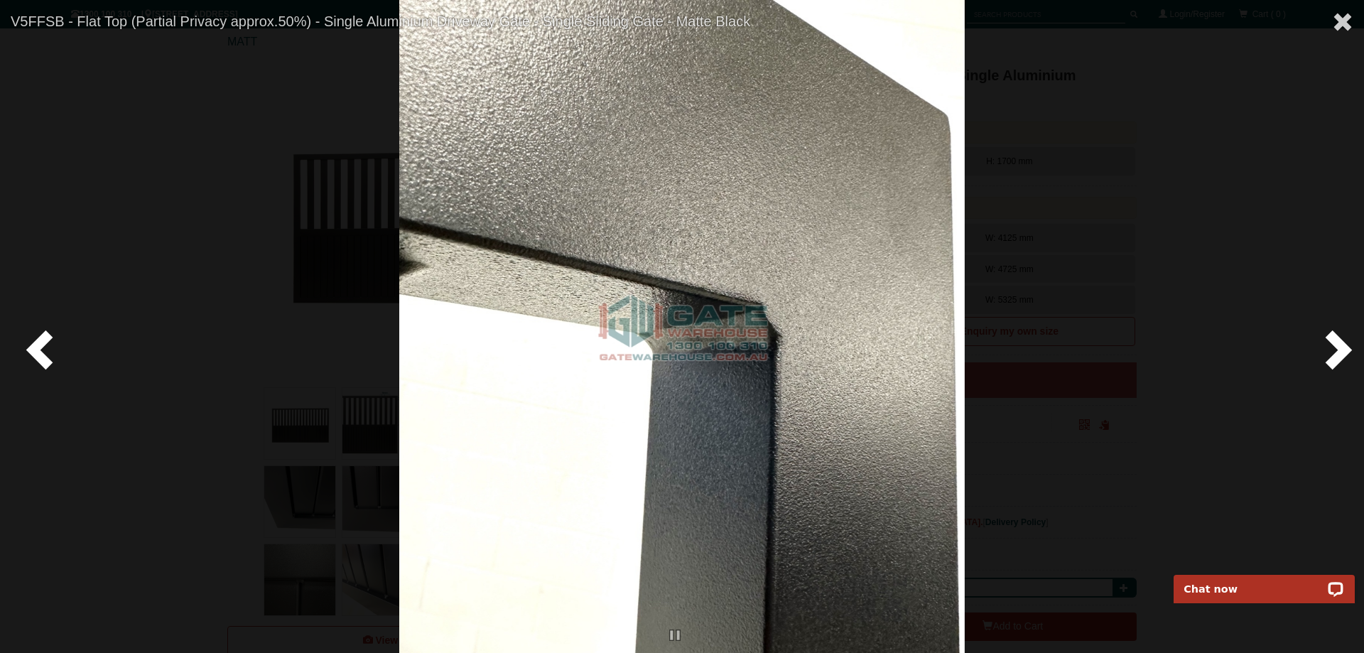
click at [1337, 359] on span at bounding box center [1335, 349] width 43 height 43
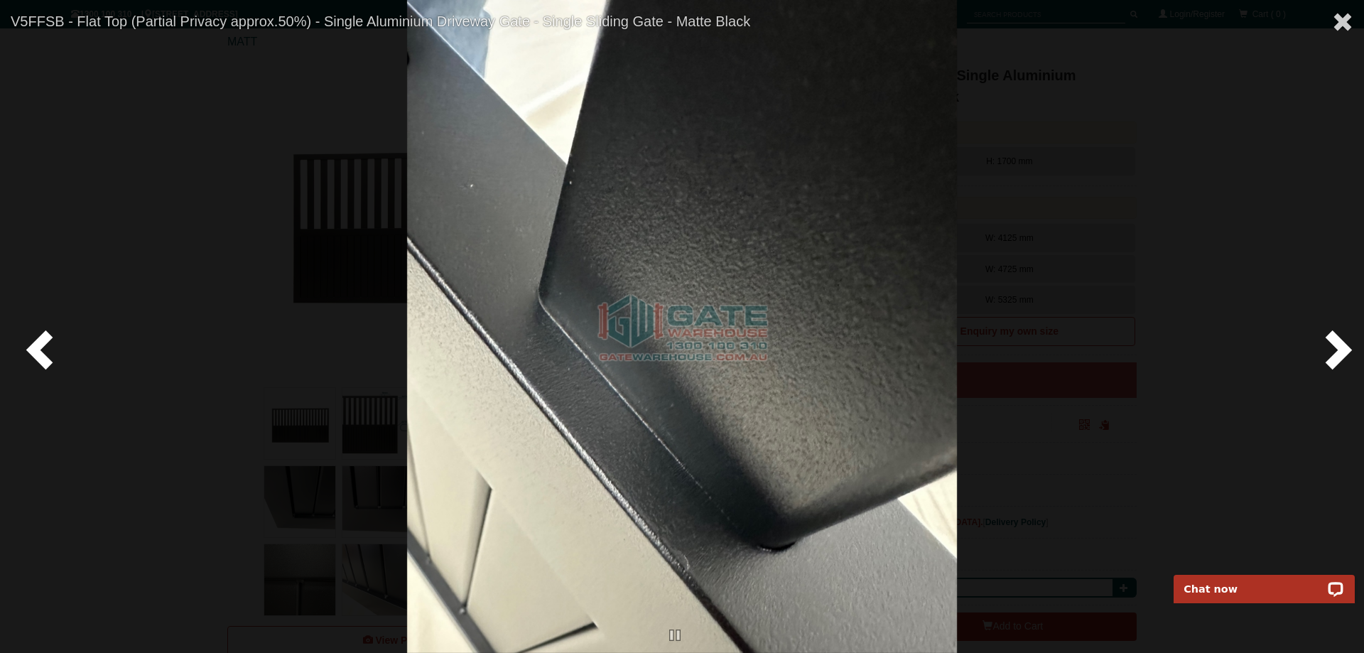
click at [1337, 359] on span at bounding box center [1335, 349] width 43 height 43
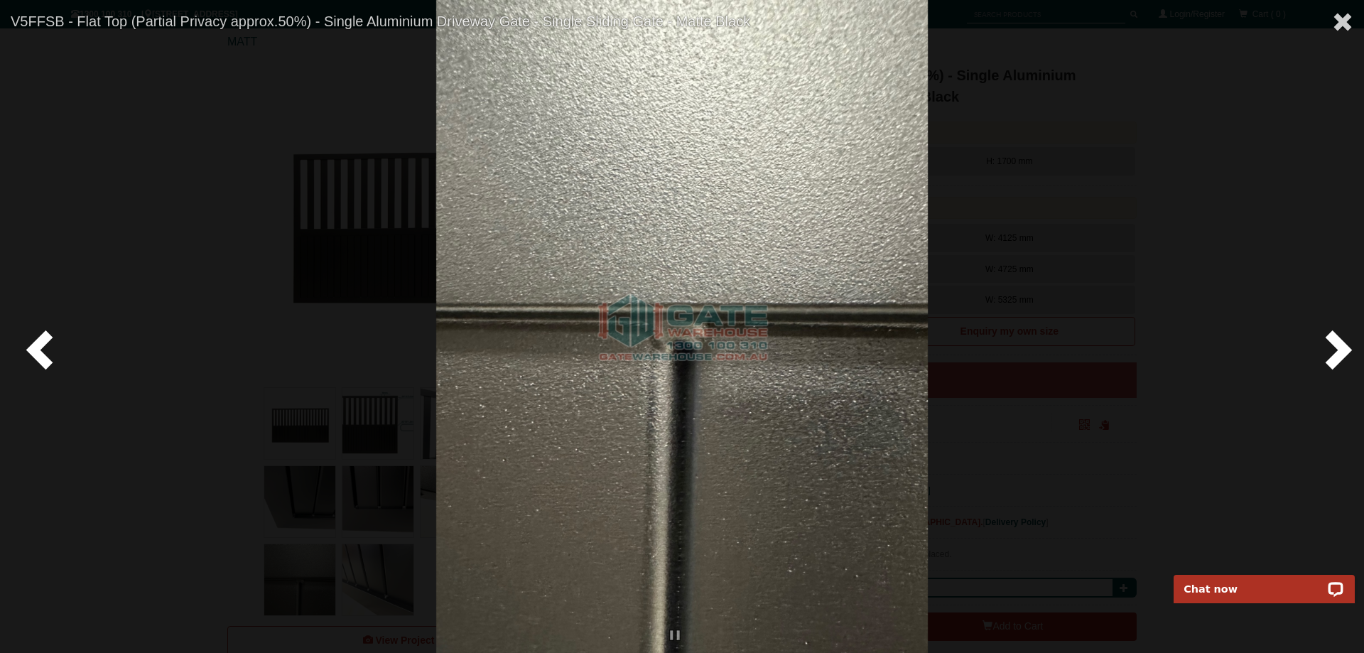
click at [1337, 359] on span at bounding box center [1335, 349] width 43 height 43
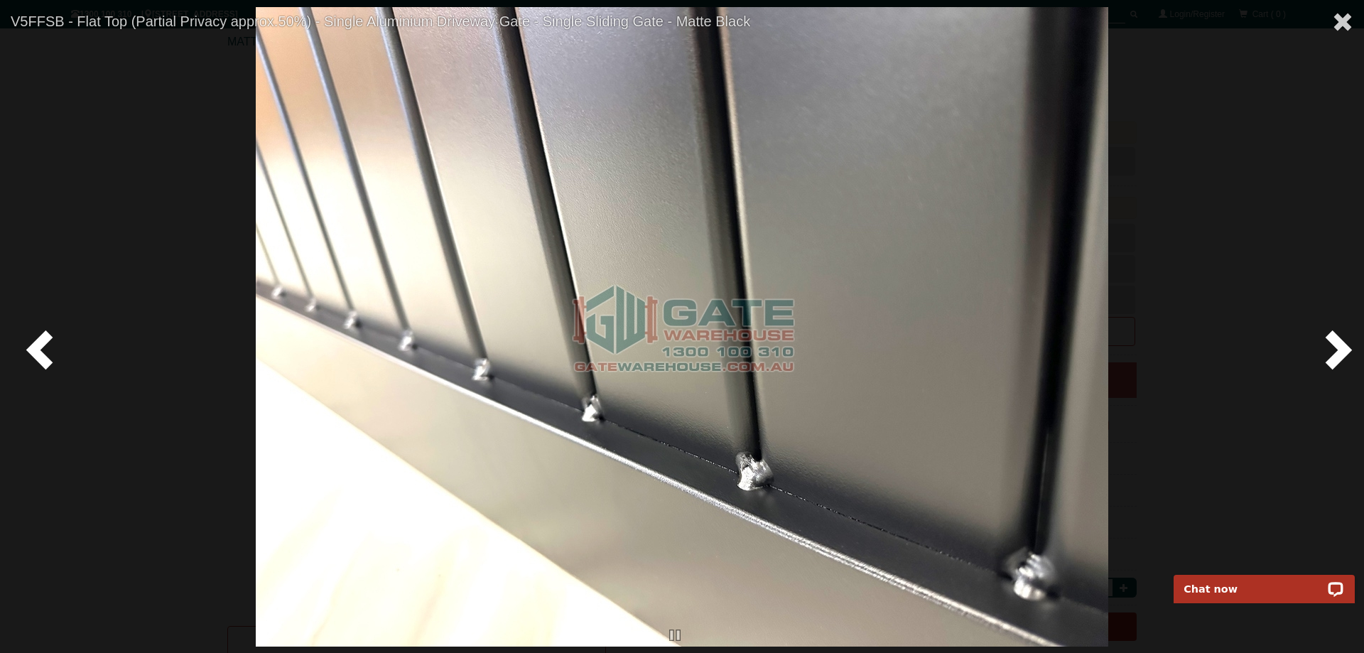
click at [1337, 359] on span at bounding box center [1335, 349] width 43 height 43
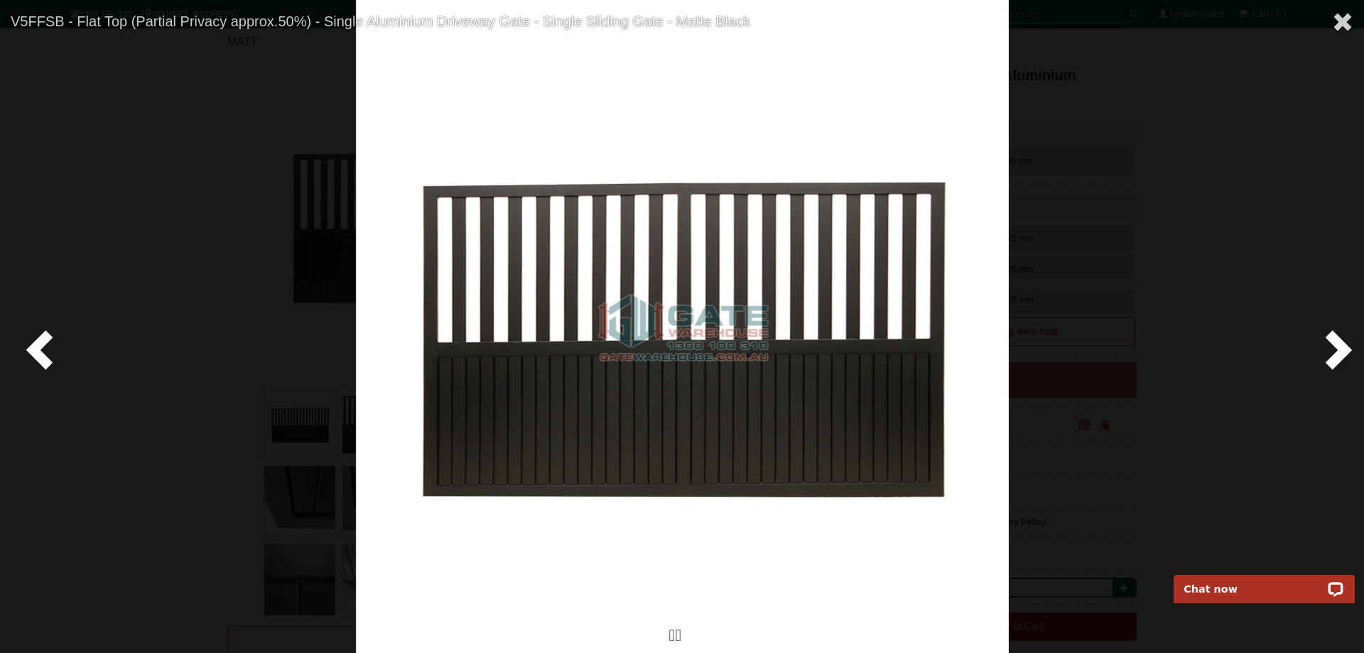
click at [1337, 359] on span at bounding box center [1335, 349] width 43 height 43
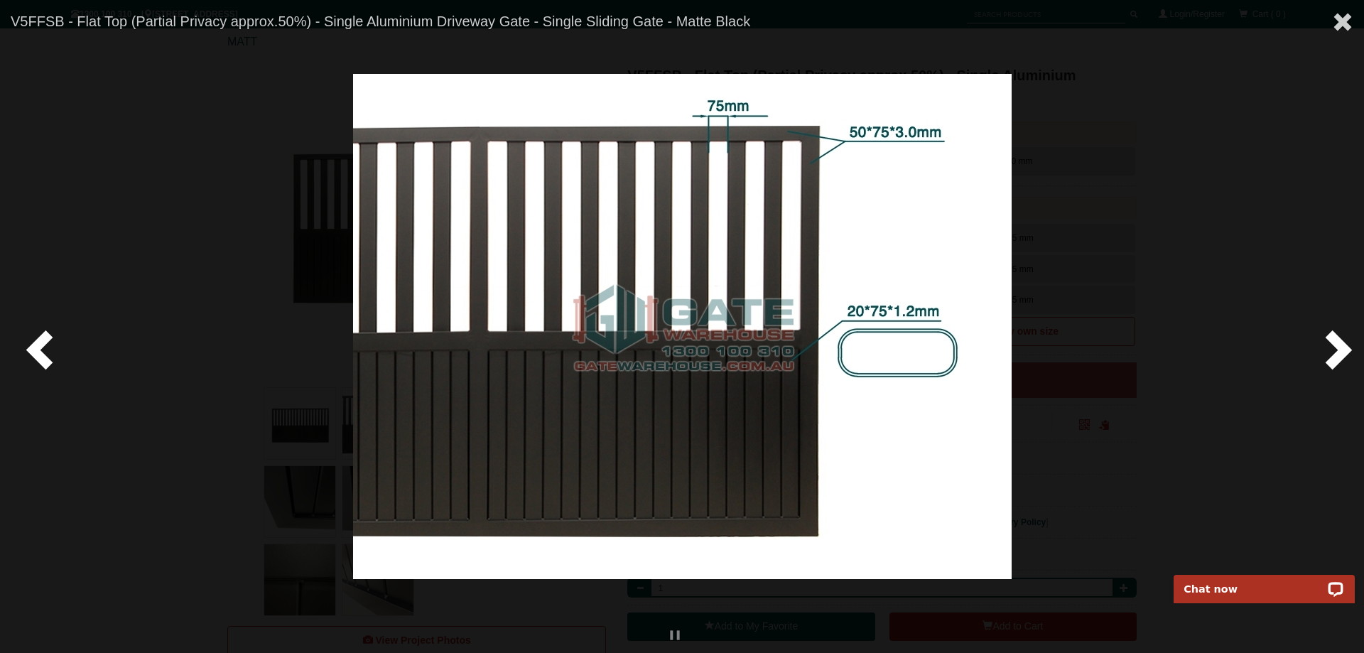
click at [1337, 359] on span at bounding box center [1335, 349] width 43 height 43
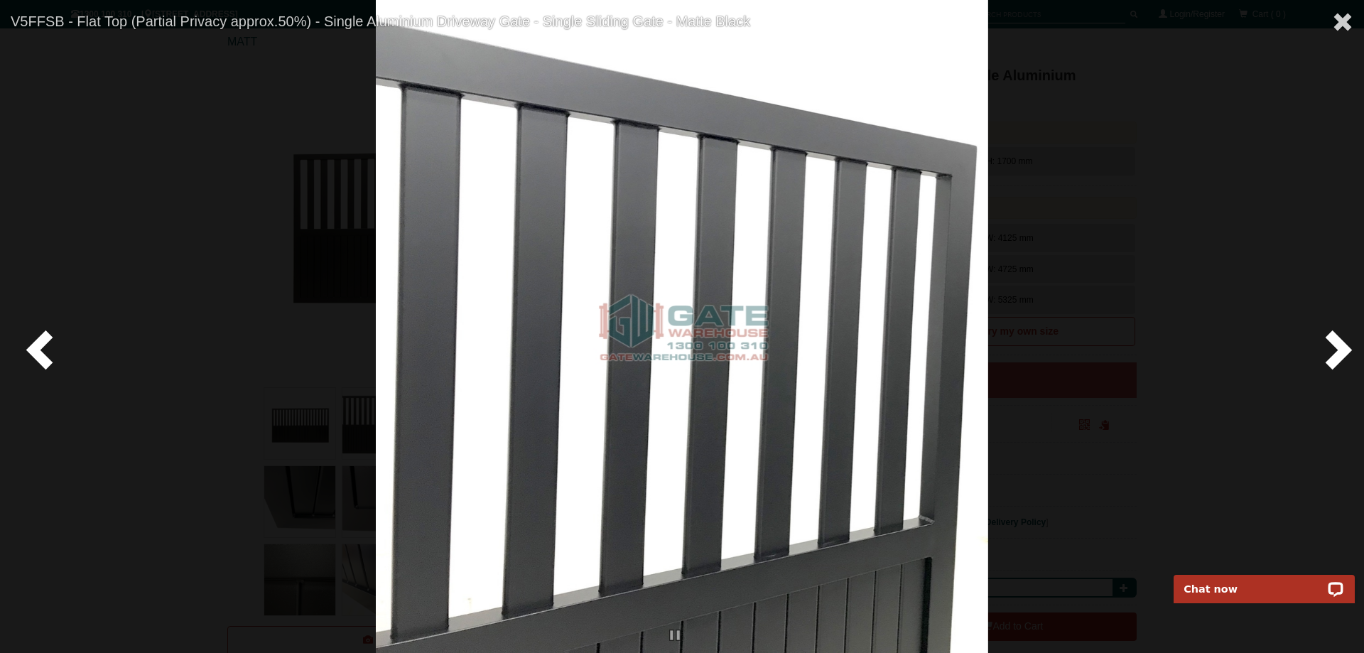
click at [1337, 359] on span at bounding box center [1335, 349] width 43 height 43
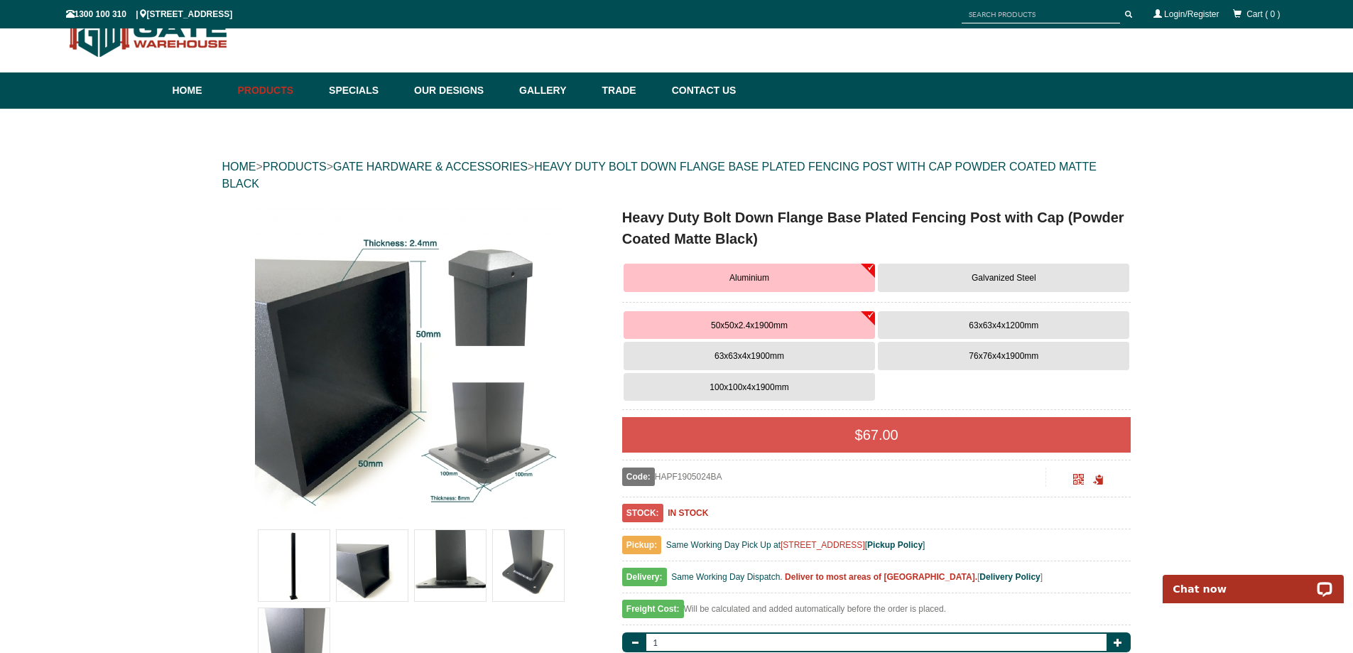
click at [440, 568] on img at bounding box center [450, 565] width 71 height 71
